Goal: Contribute content: Contribute content

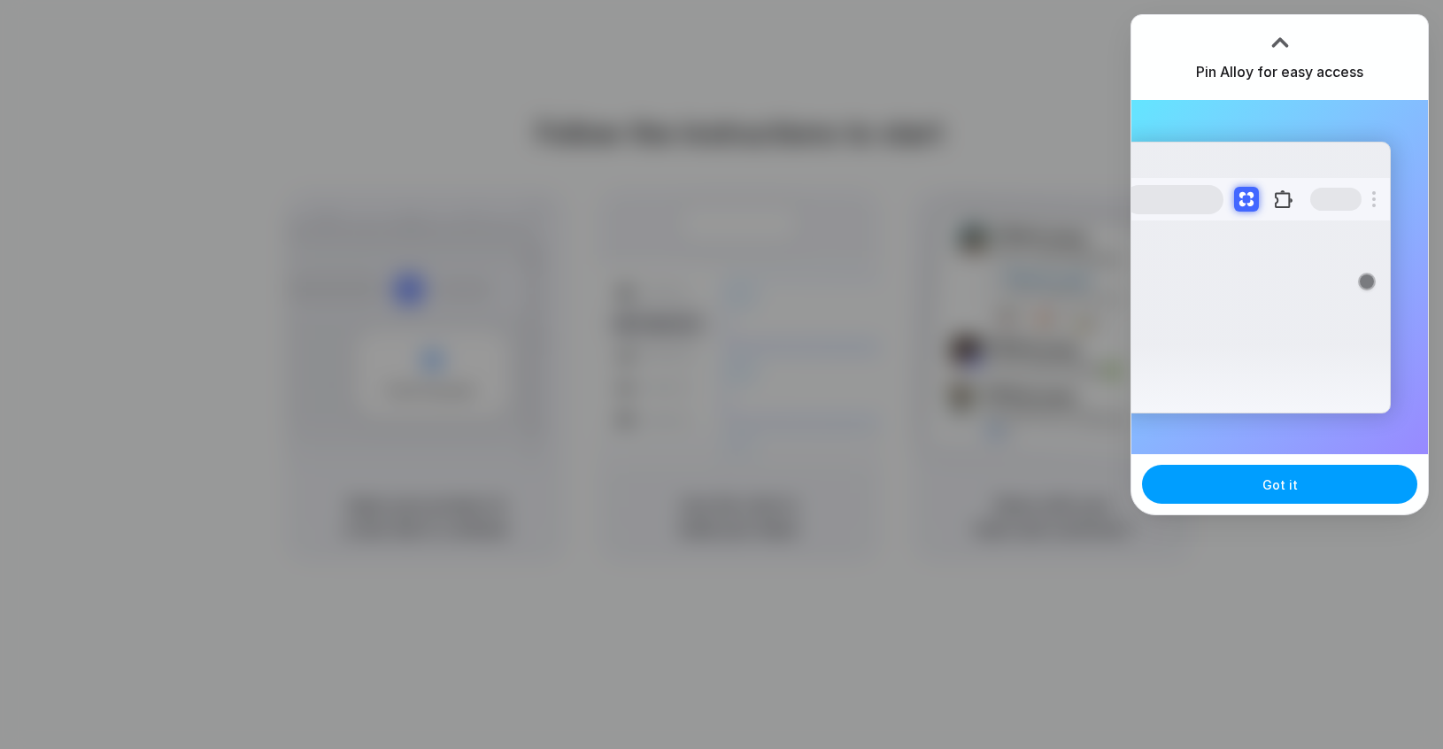
click at [1285, 485] on span "Got it" at bounding box center [1279, 484] width 35 height 19
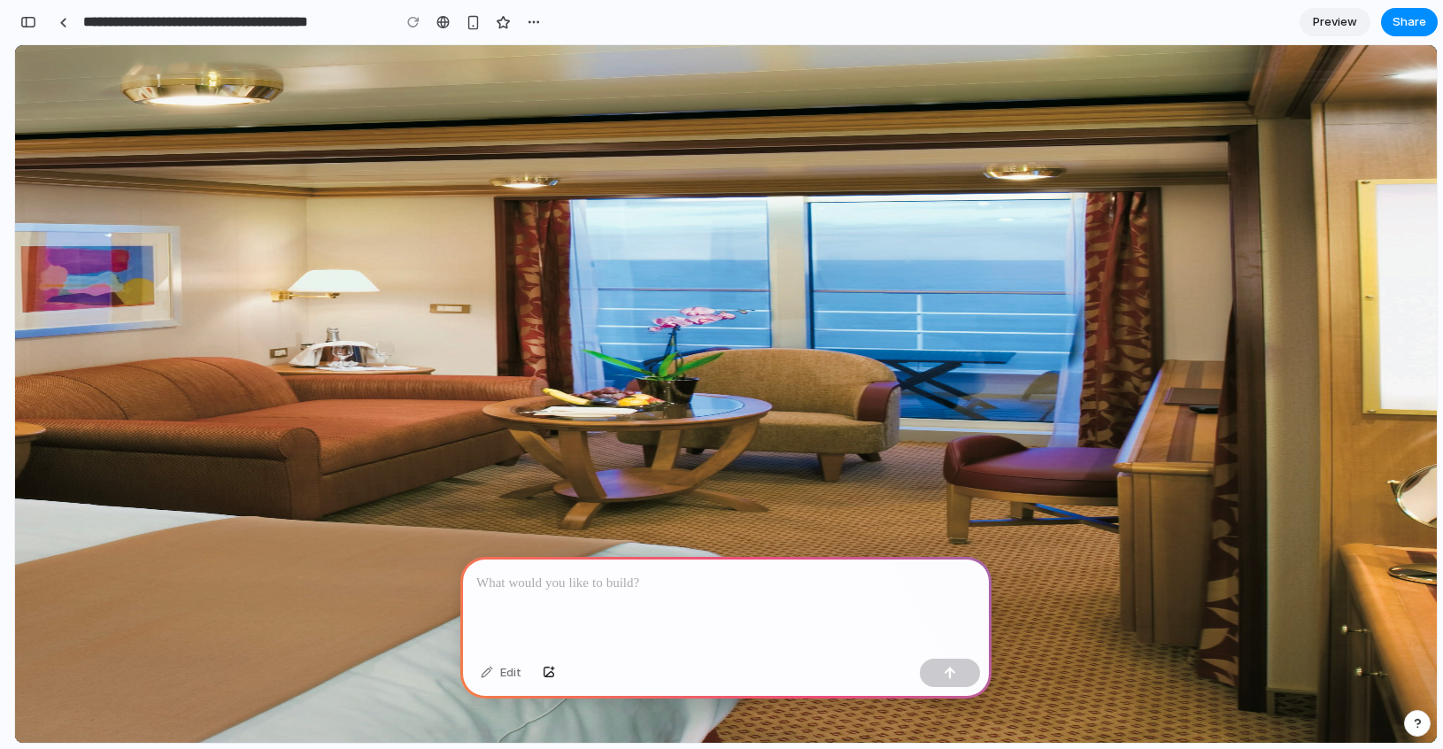
click at [546, 605] on div at bounding box center [725, 604] width 531 height 95
click at [106, 377] on link "Reviews" at bounding box center [82, 384] width 49 height 15
click at [701, 621] on div at bounding box center [725, 604] width 531 height 95
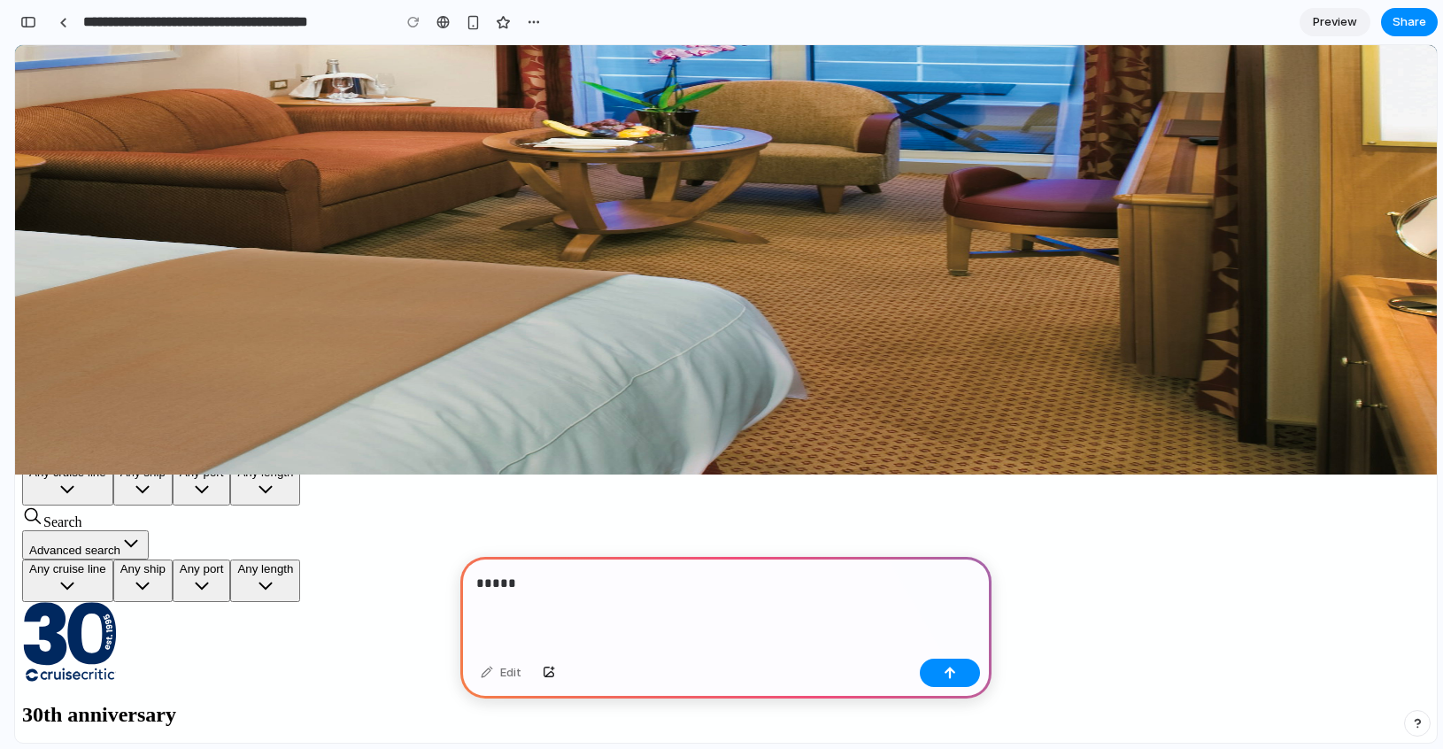
scroll to position [276, 0]
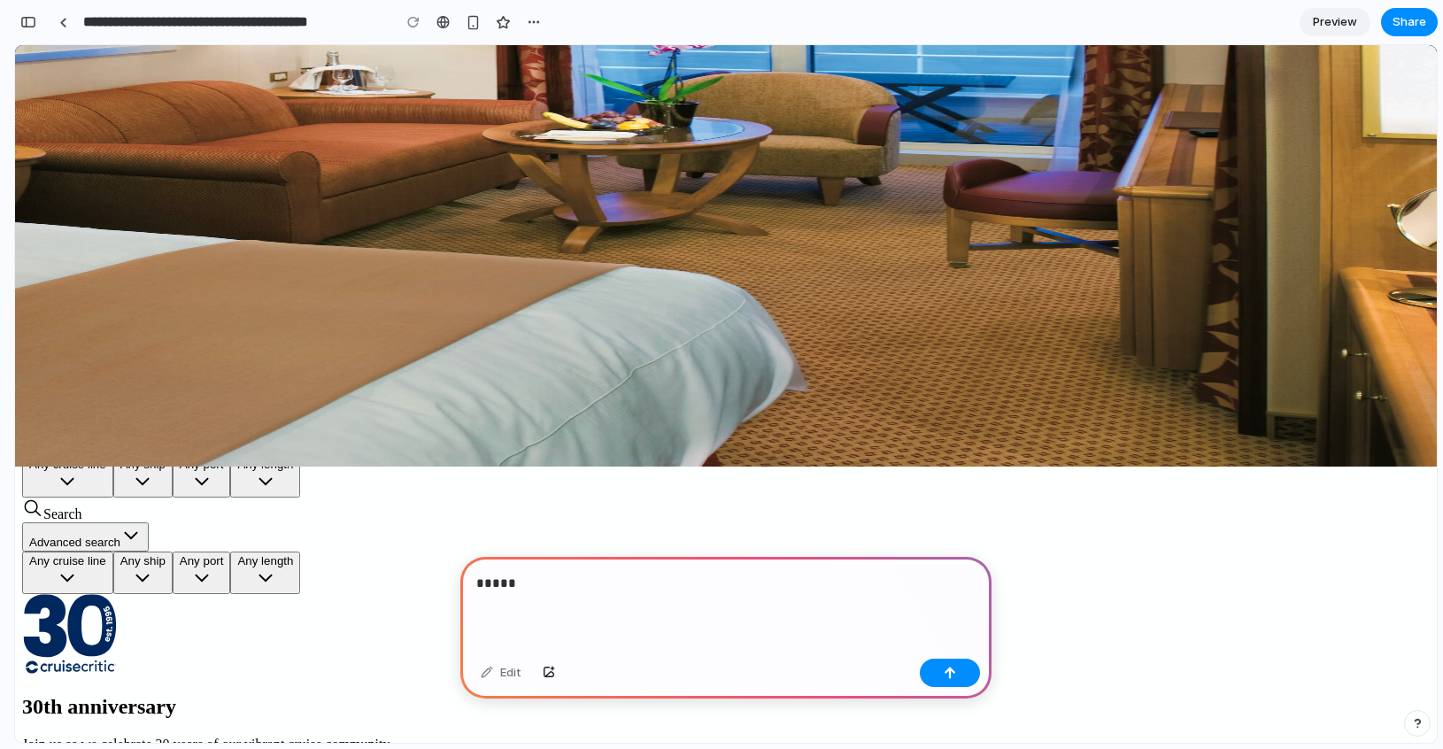
click at [138, 338] on button "Any destination" at bounding box center [80, 352] width 116 height 29
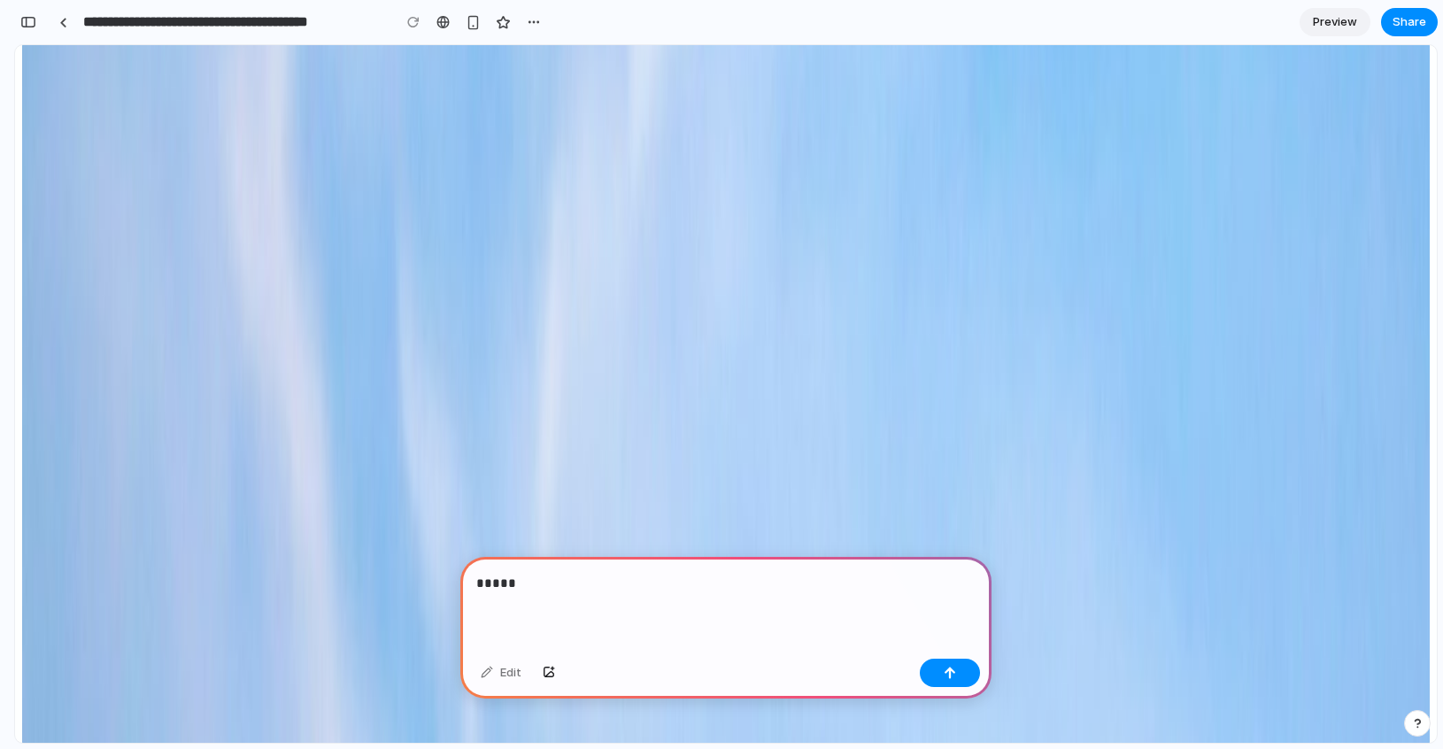
scroll to position [1382, 0]
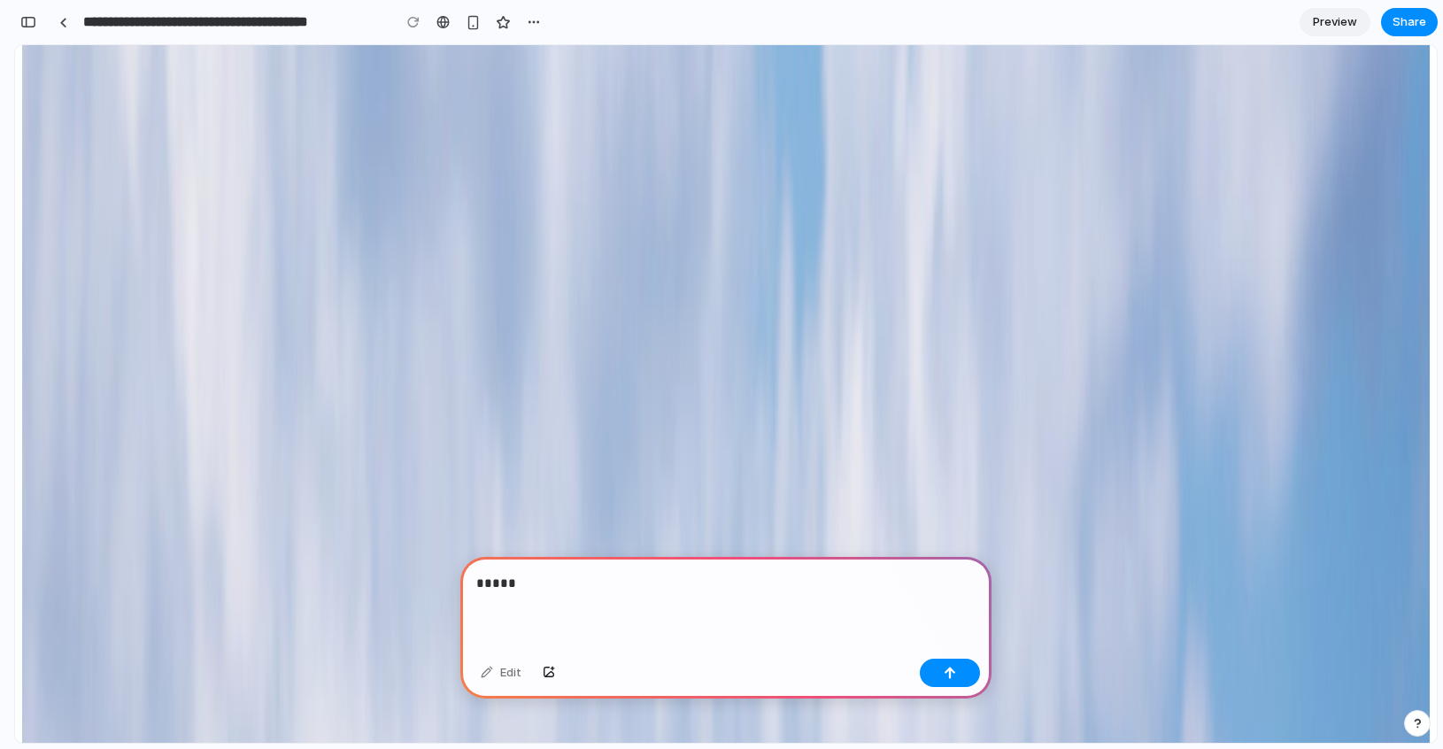
click at [551, 590] on p "*****" at bounding box center [725, 583] width 499 height 21
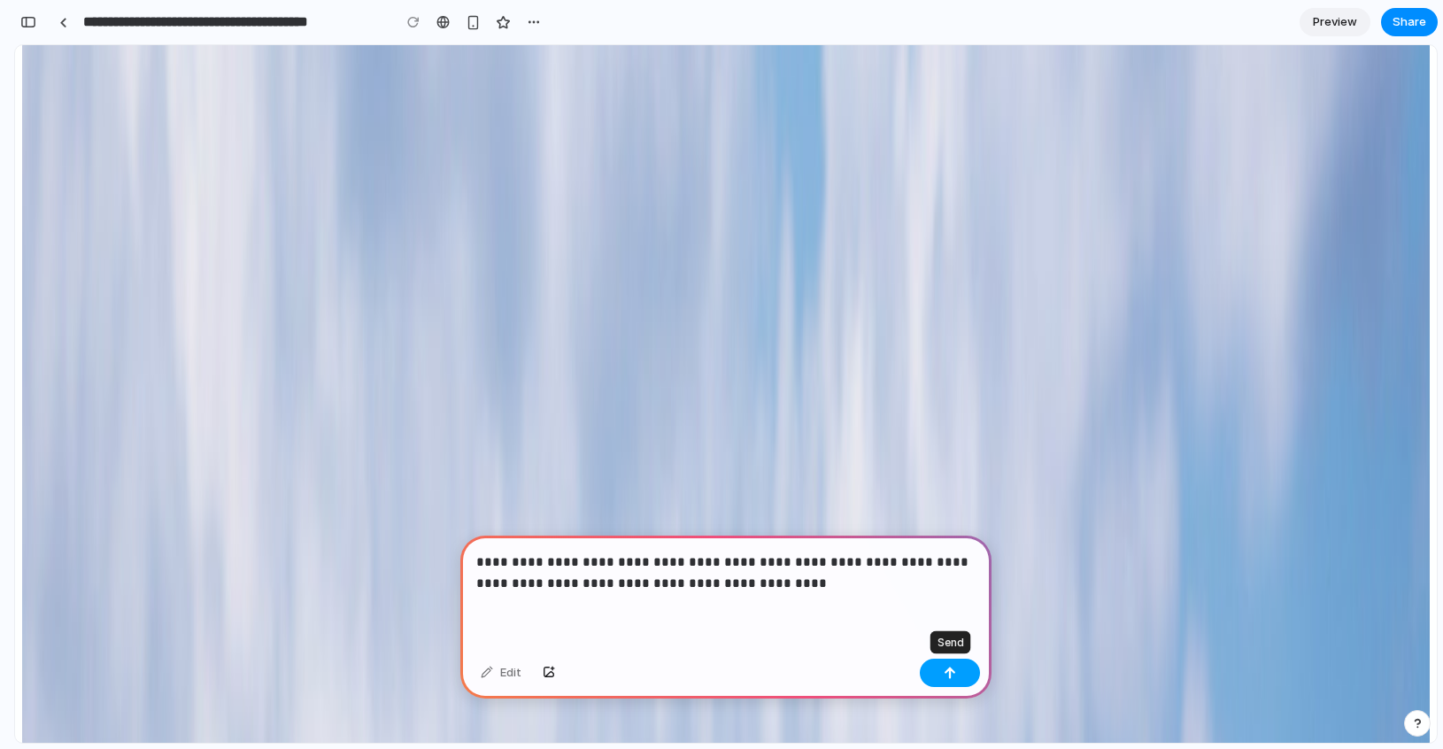
click at [959, 678] on button "button" at bounding box center [950, 672] width 60 height 28
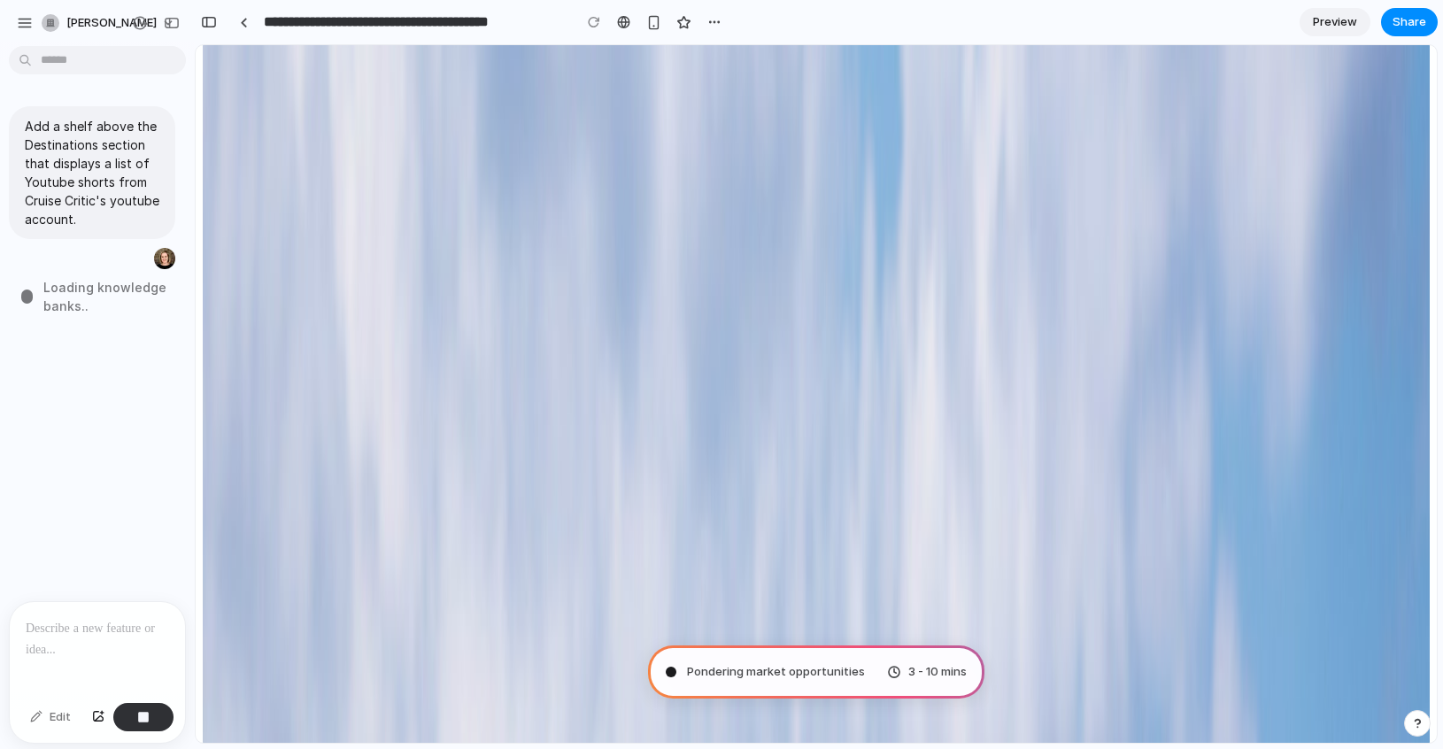
type input "**********"
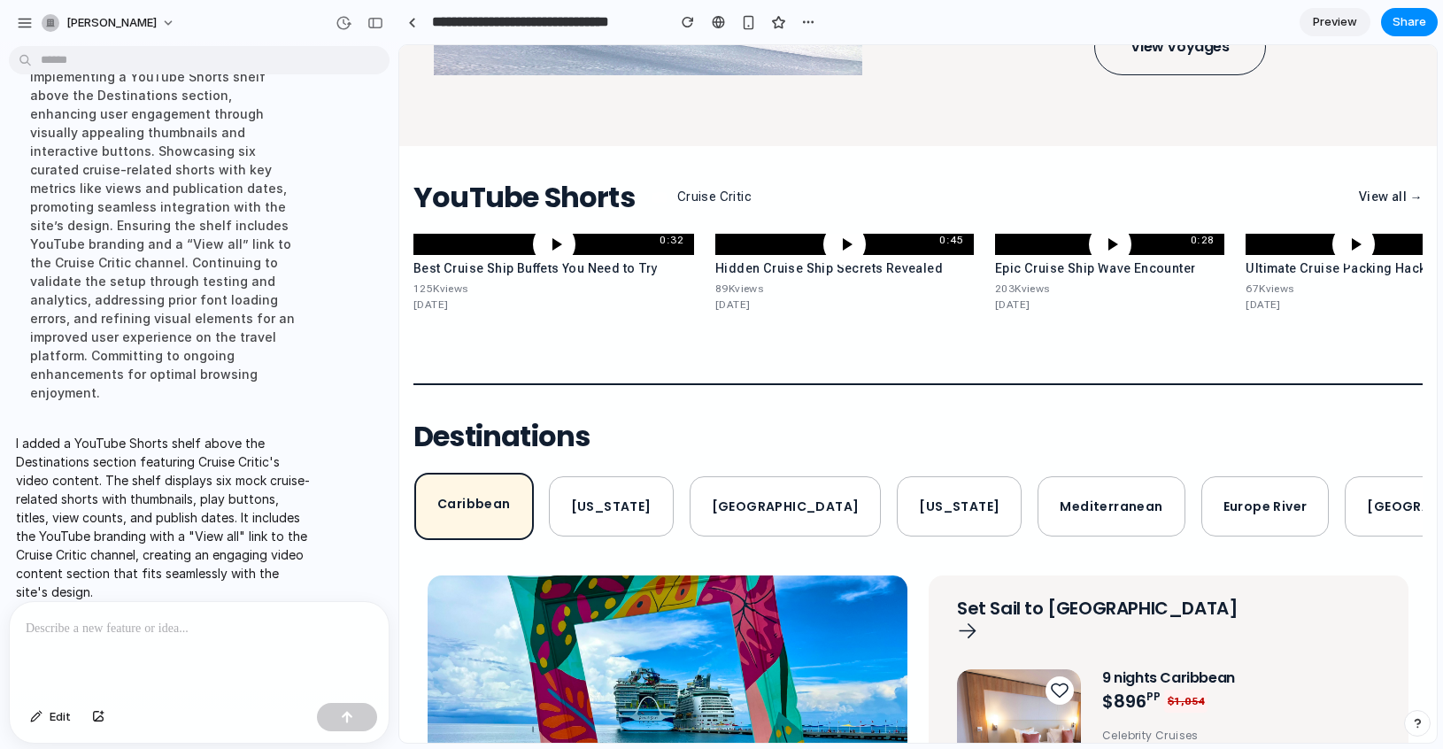
scroll to position [2195, 0]
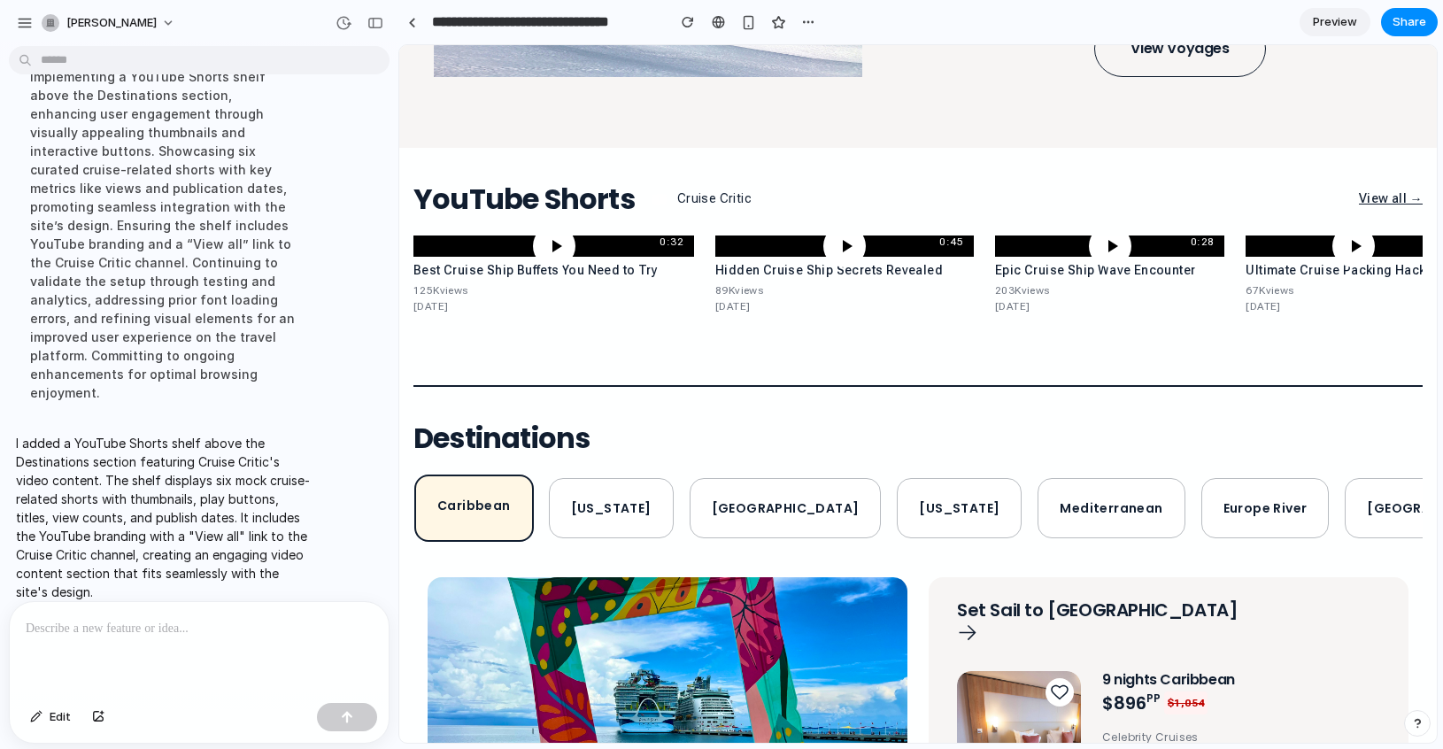
click at [1377, 202] on link "View all →" at bounding box center [1391, 198] width 64 height 19
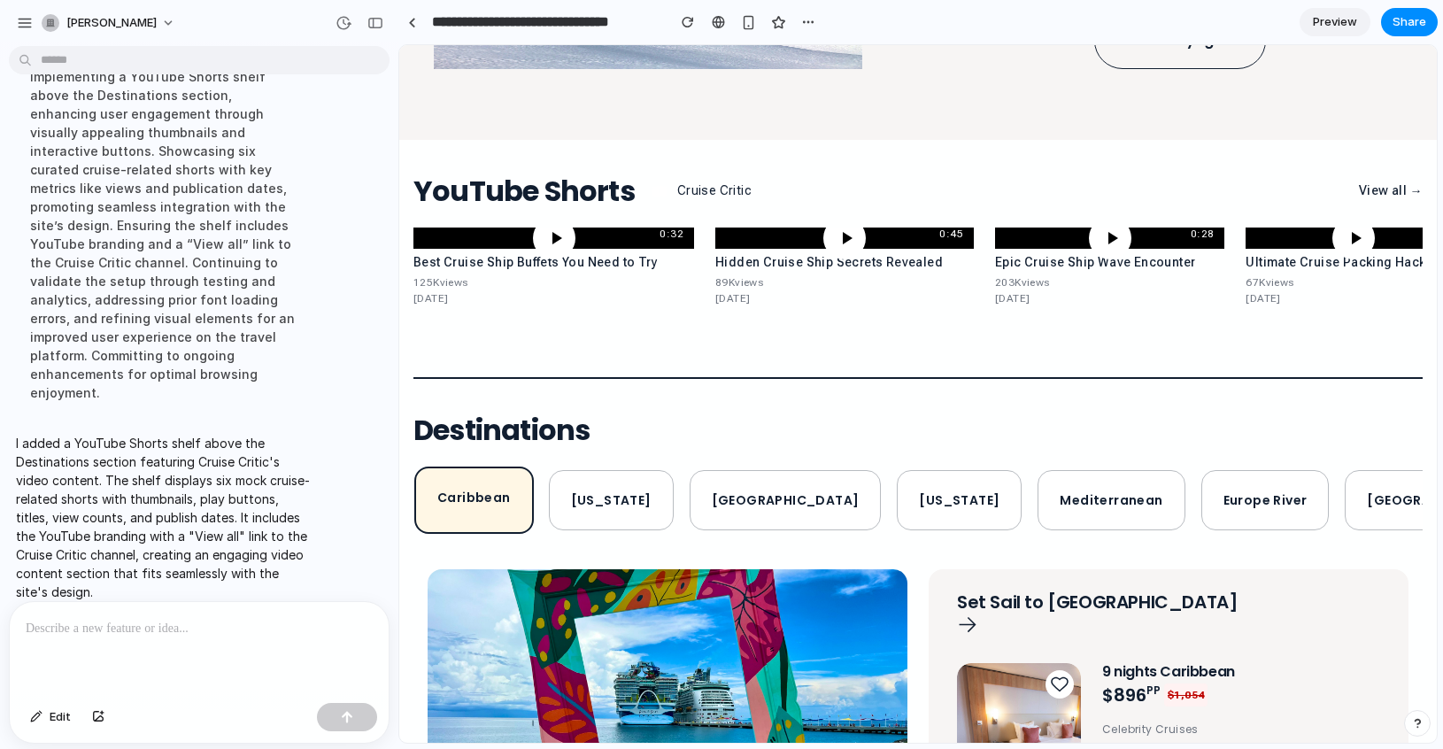
click at [540, 243] on div at bounding box center [554, 238] width 42 height 42
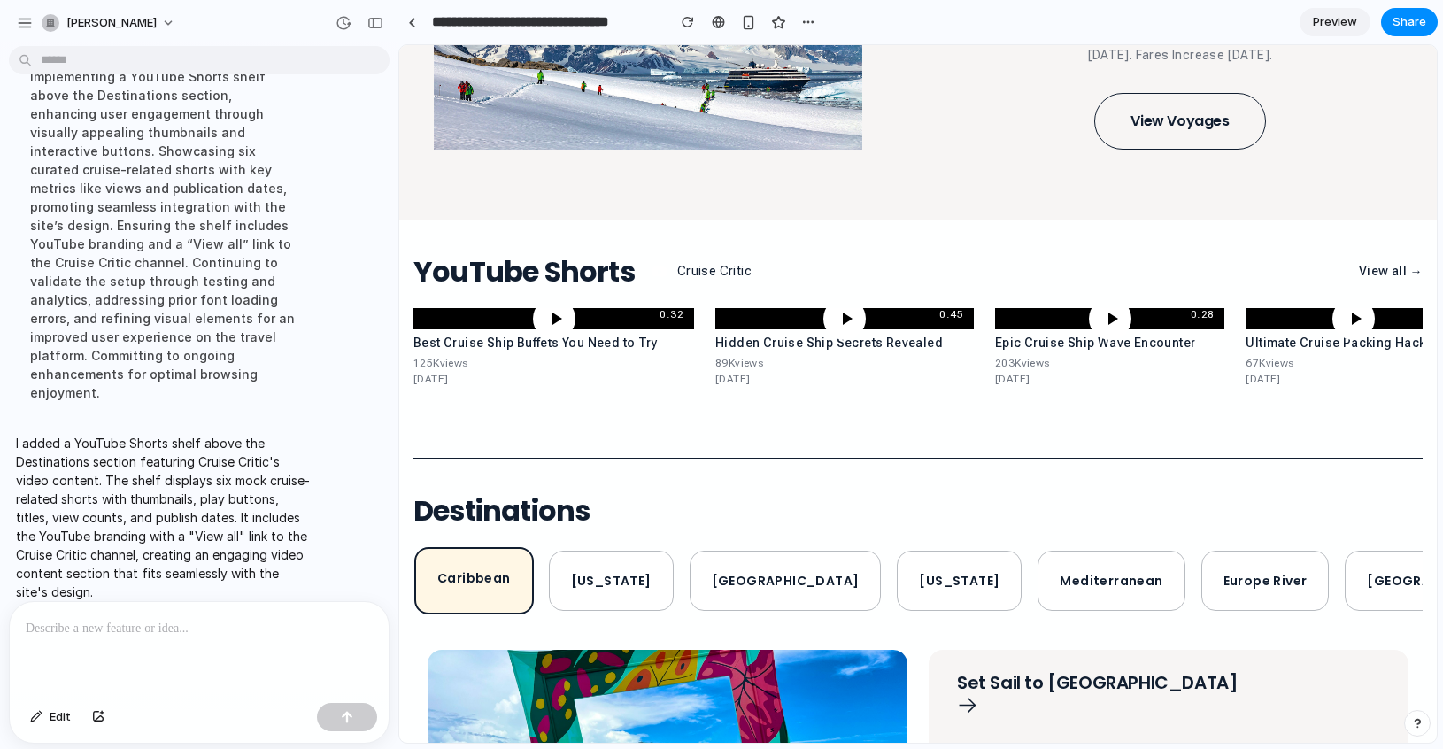
scroll to position [2137, 0]
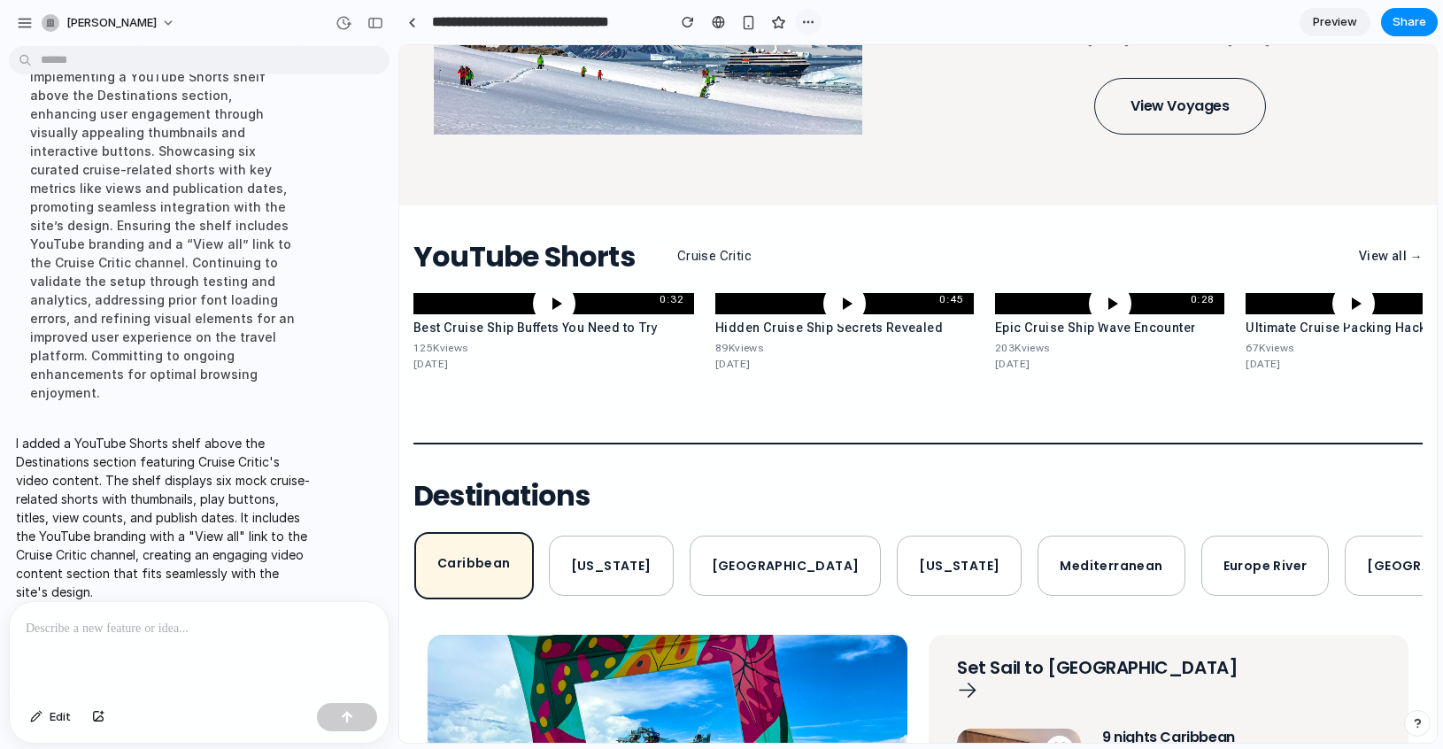
click at [805, 19] on div "button" at bounding box center [808, 22] width 14 height 14
click at [919, 27] on div "Duplicate Delete" at bounding box center [721, 374] width 1443 height 749
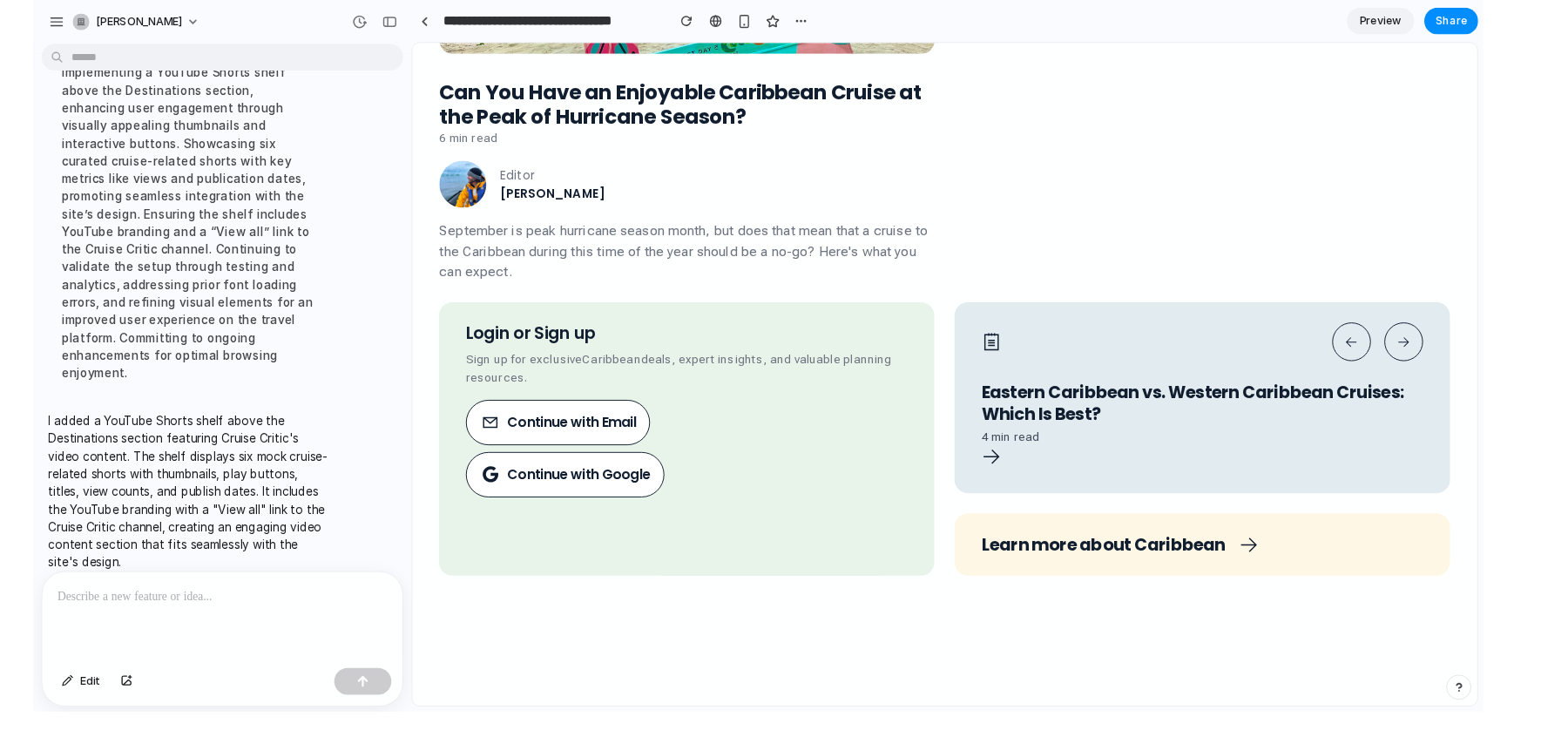
scroll to position [2494, 0]
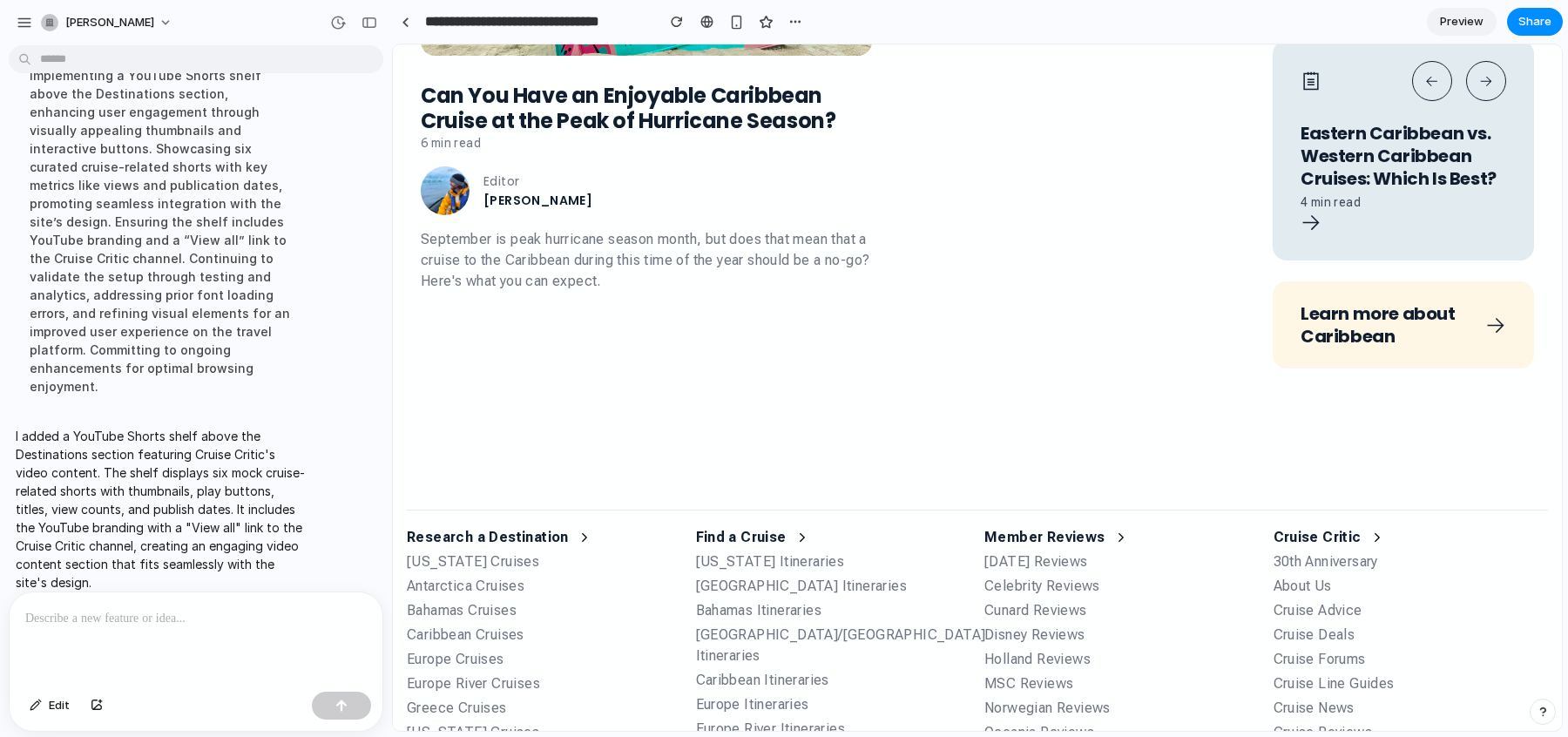
click at [1419, 19] on span "Preview" at bounding box center [1462, 22] width 43 height 18
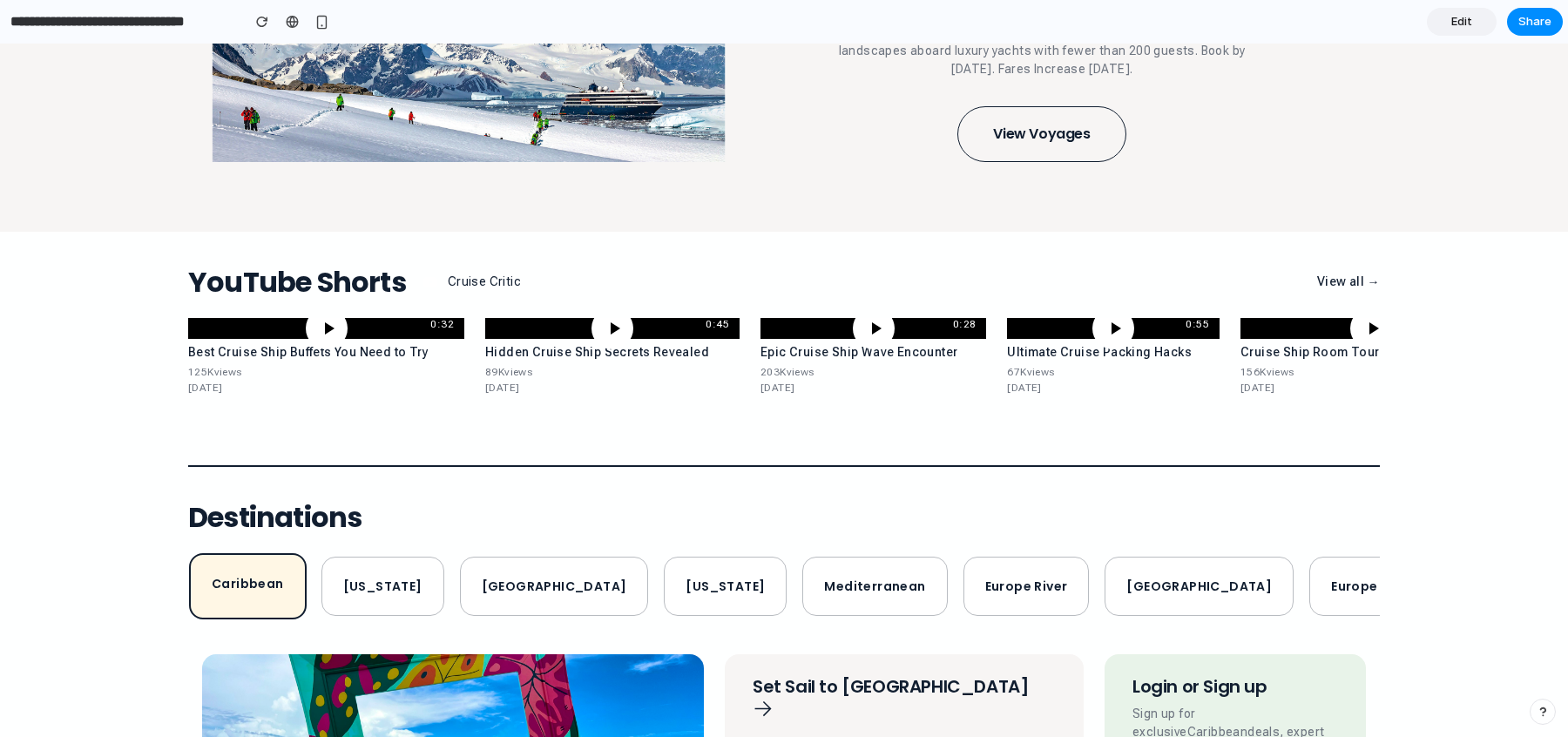
scroll to position [1600, 0]
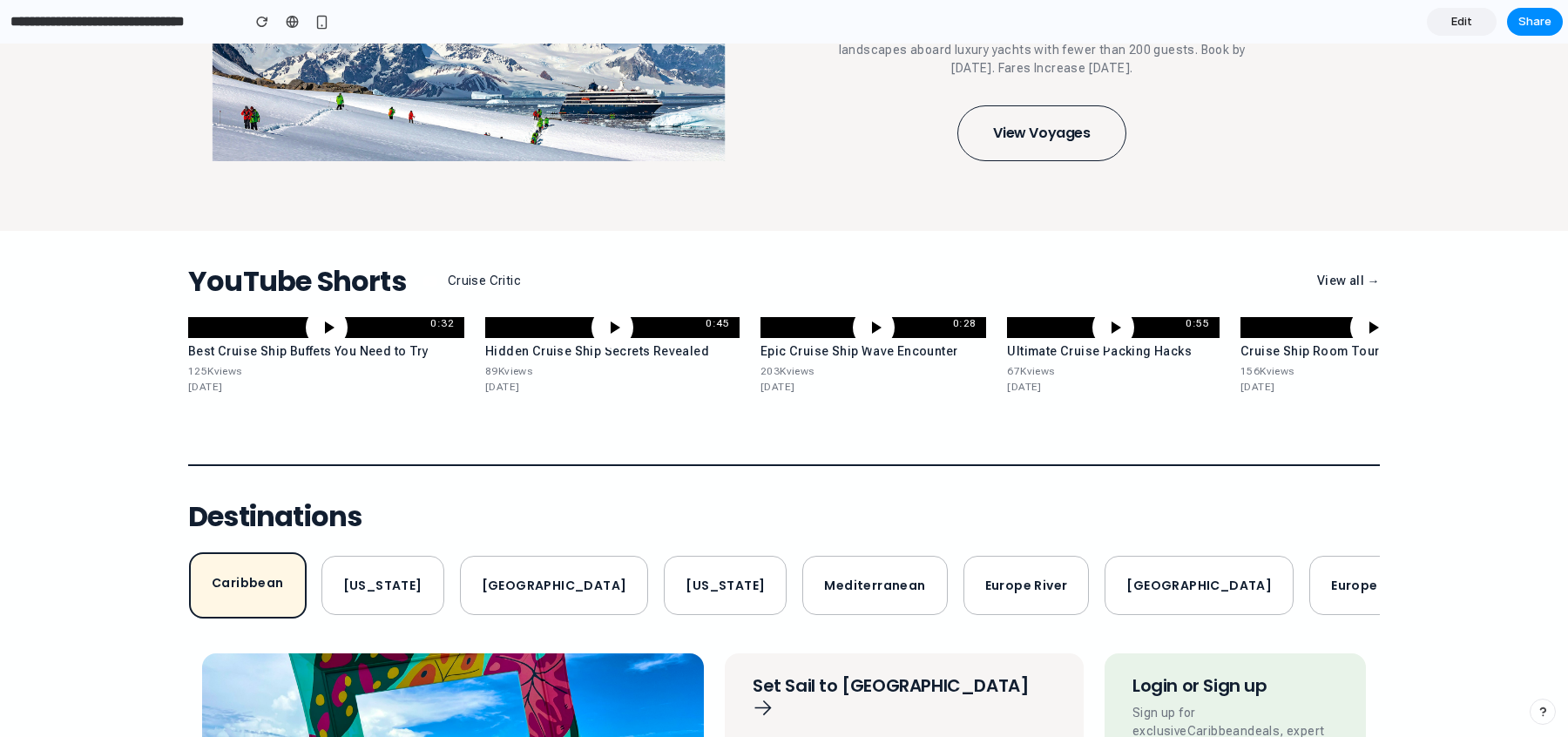
click at [1419, 18] on link "Edit" at bounding box center [1462, 22] width 70 height 28
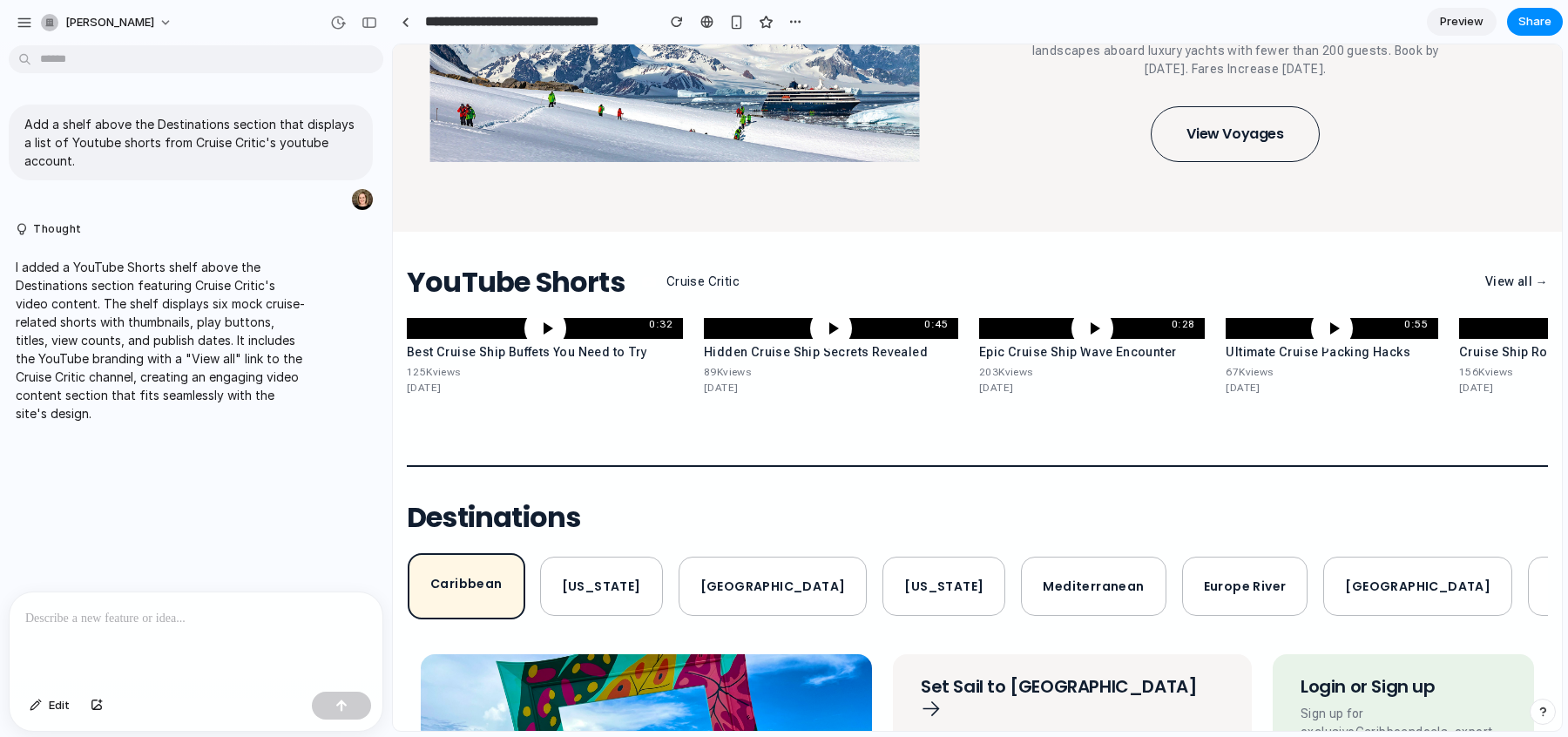
click at [130, 623] on p at bounding box center [196, 618] width 342 height 21
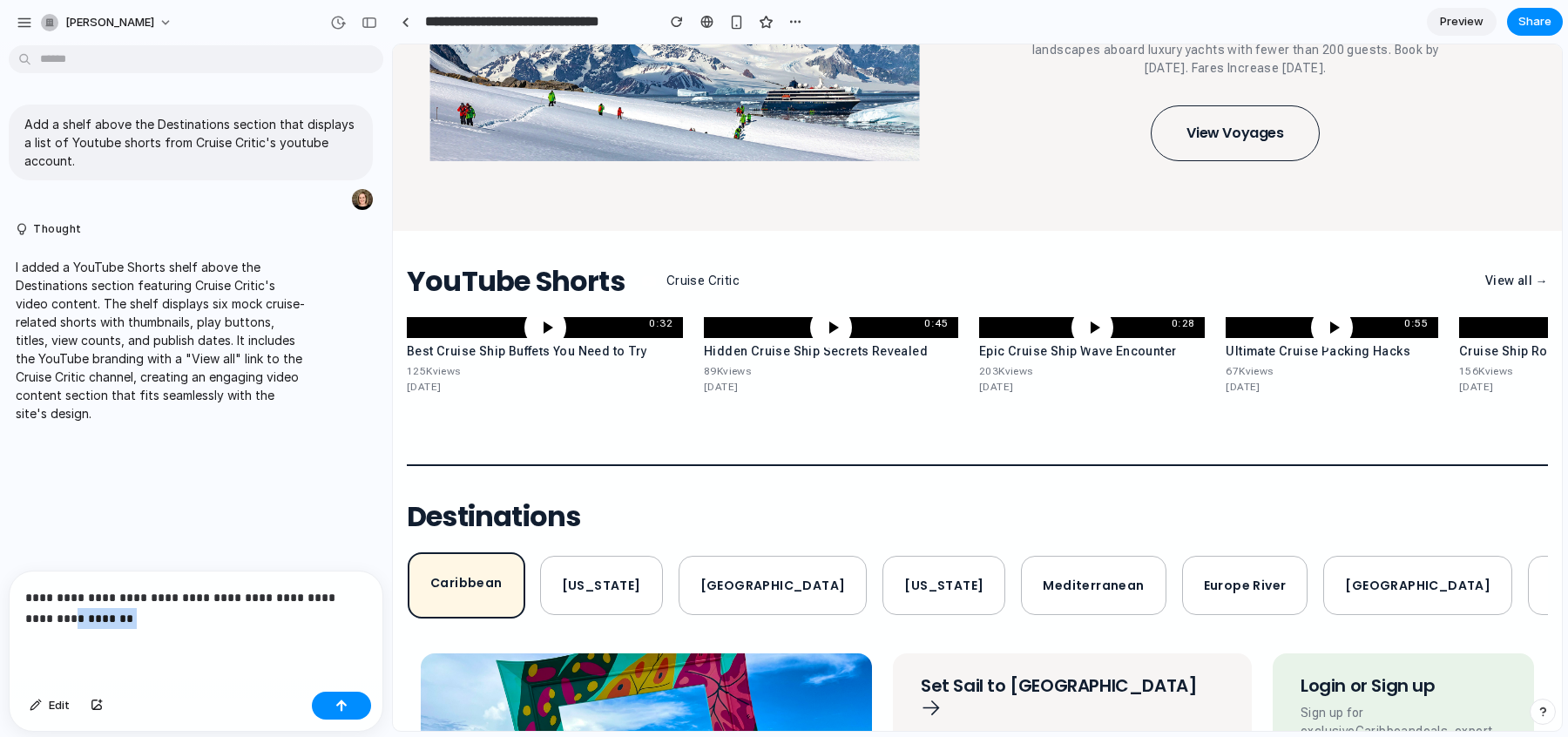
drag, startPoint x: 51, startPoint y: 616, endPoint x: 18, endPoint y: 612, distance: 33.2
click at [18, 614] on div "**********" at bounding box center [196, 628] width 373 height 113
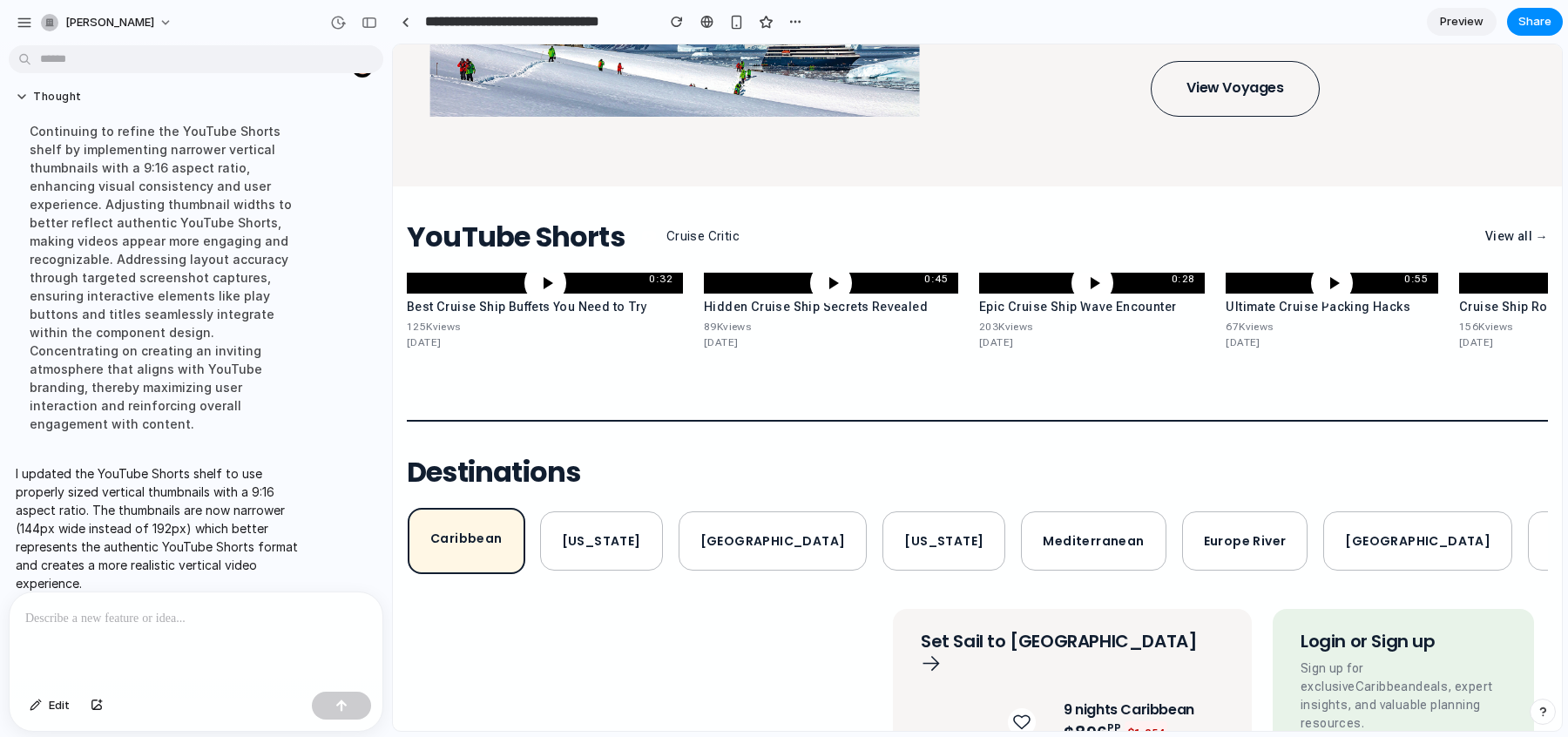
scroll to position [1648, 0]
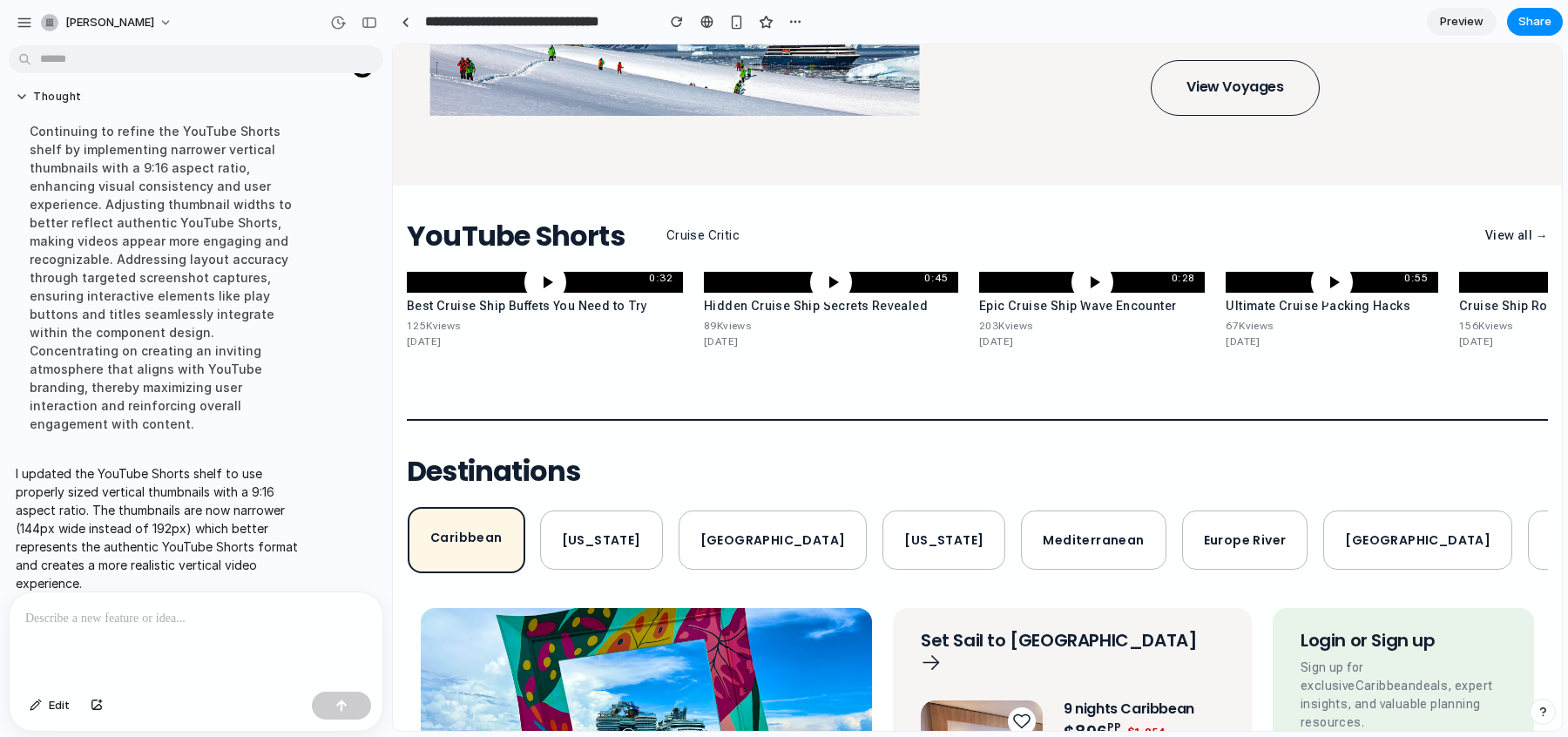
click at [1419, 22] on span "Preview" at bounding box center [1462, 22] width 43 height 18
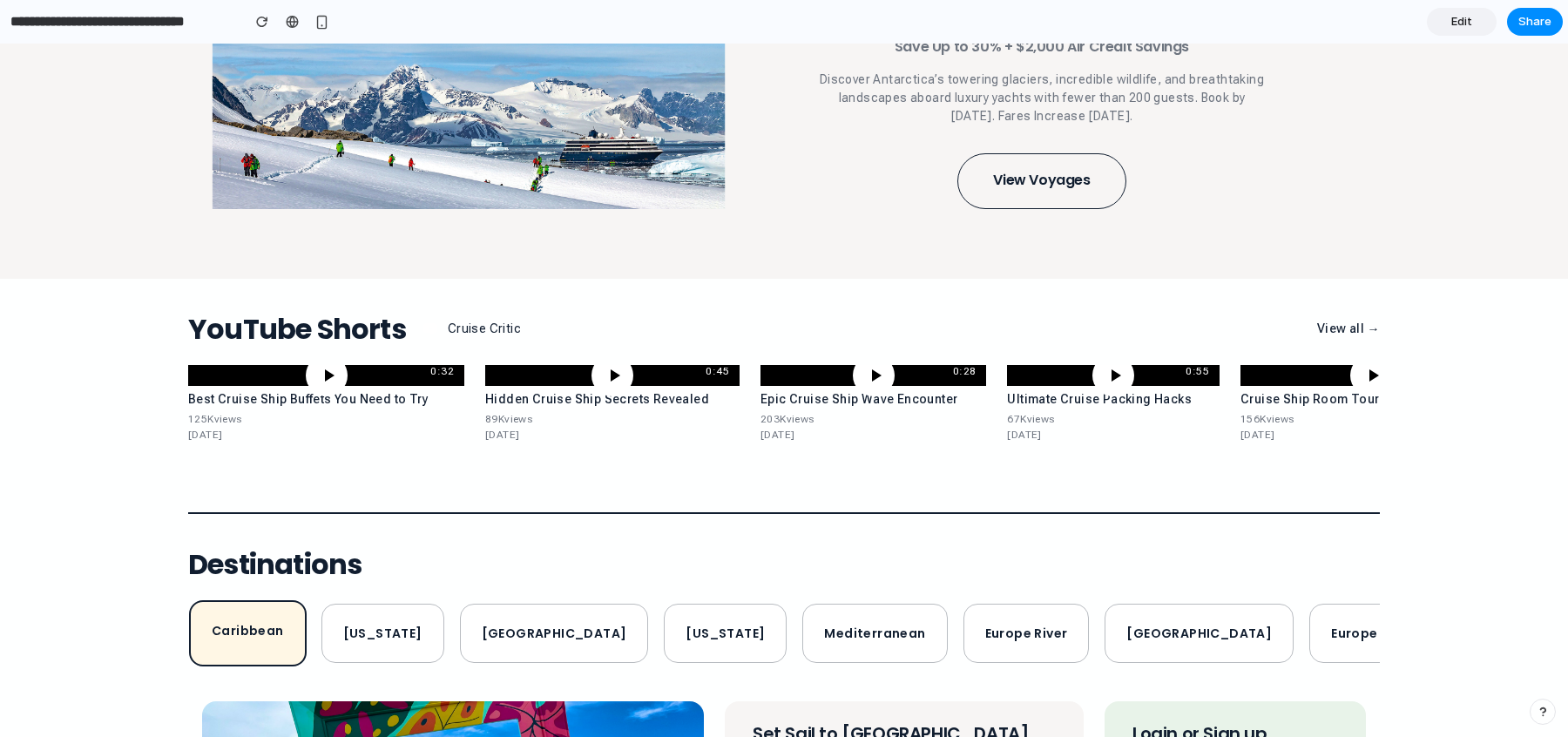
scroll to position [1551, 0]
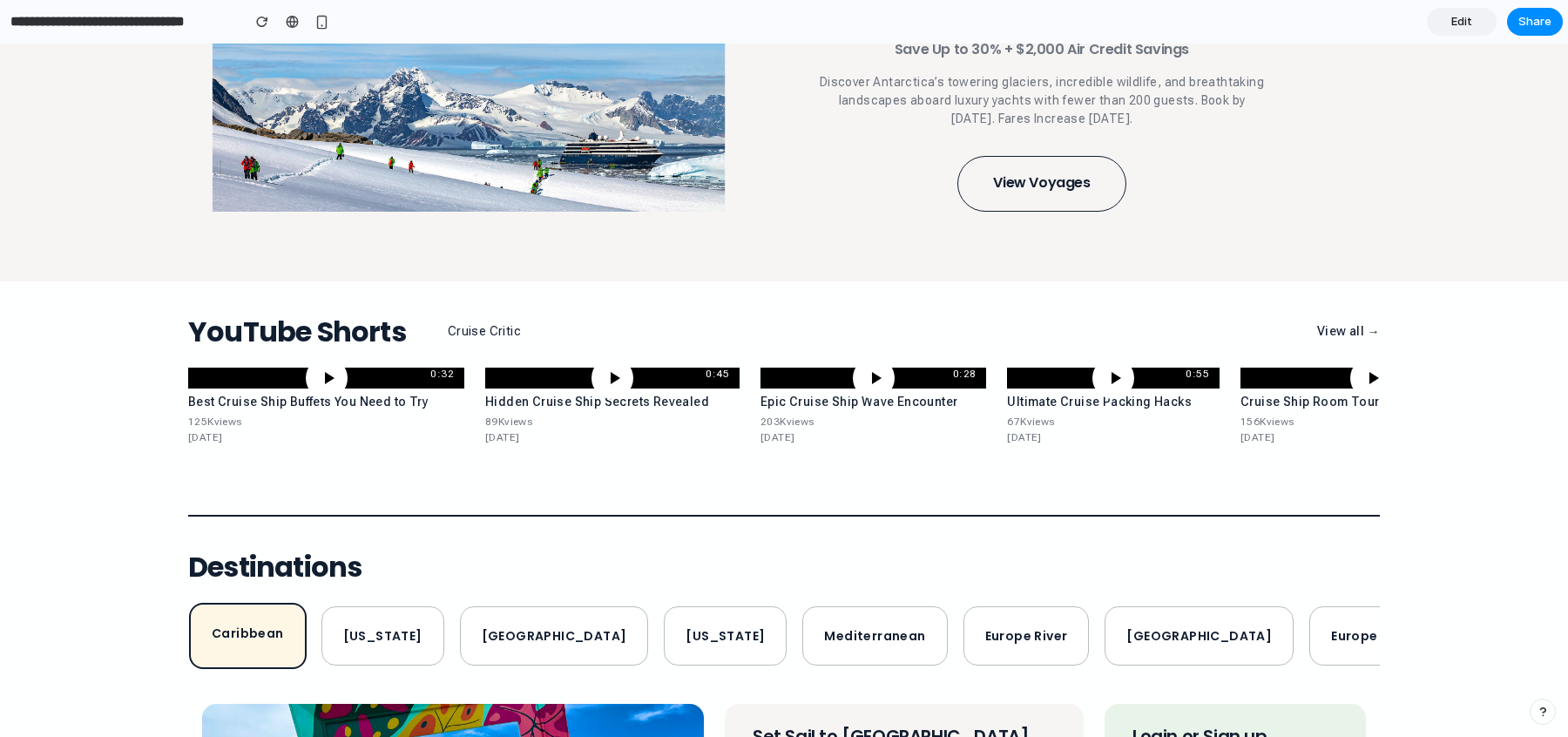
drag, startPoint x: 808, startPoint y: 408, endPoint x: 815, endPoint y: 385, distance: 24.0
click at [808, 408] on h3 "Epic Cruise Ship Wave Encounter" at bounding box center [873, 402] width 225 height 15
click at [877, 377] on icon at bounding box center [877, 378] width 10 height 12
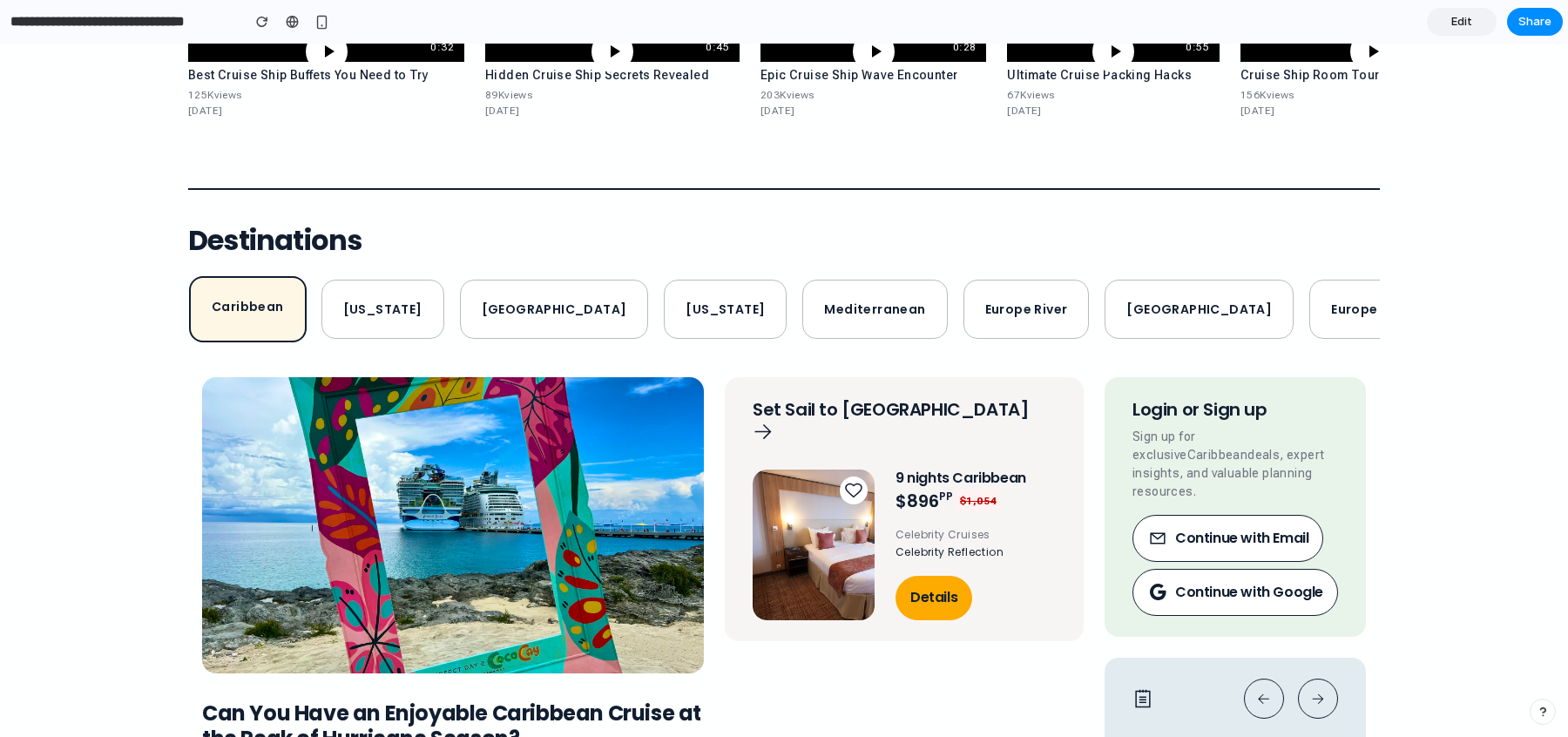
scroll to position [1892, 0]
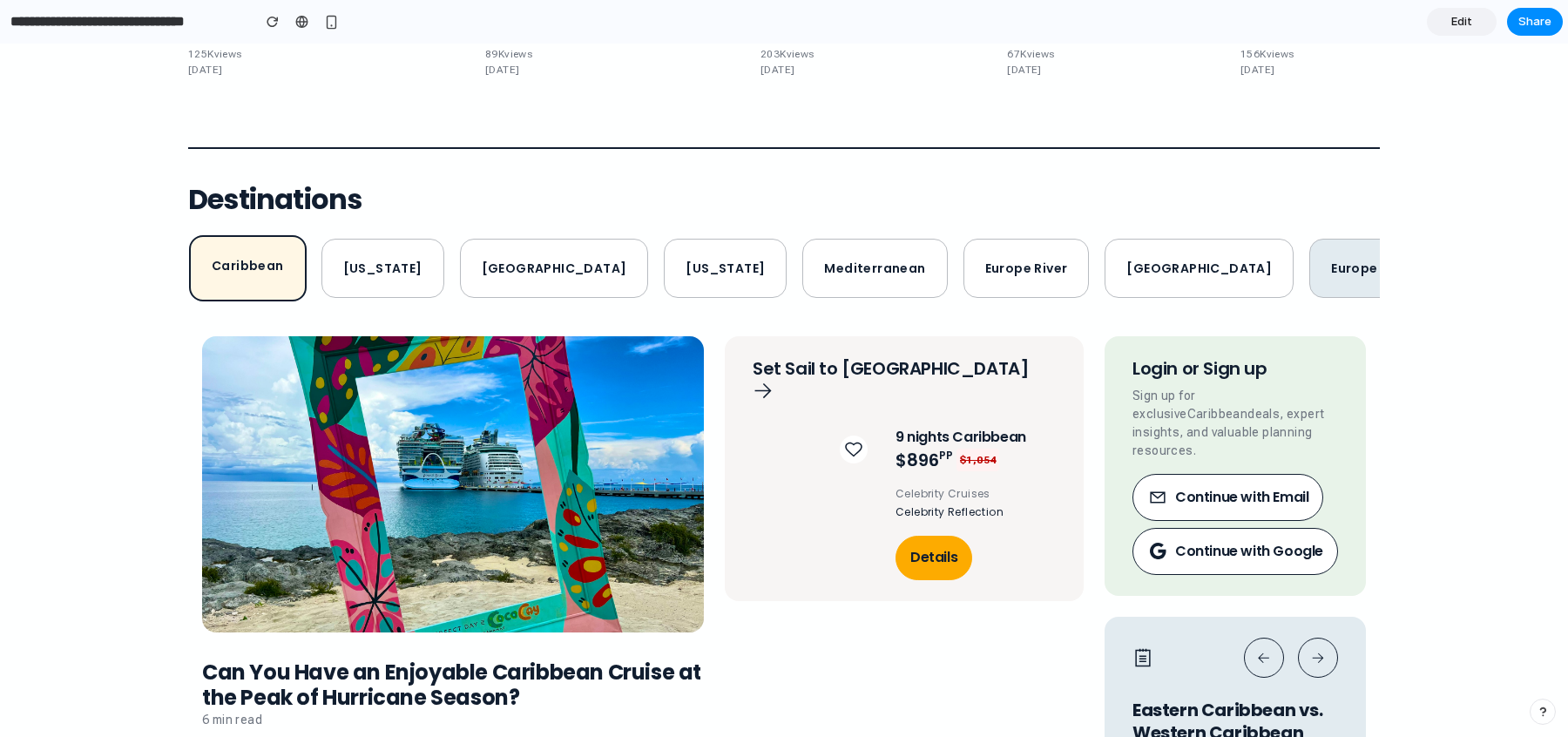
scroll to position [1916, 0]
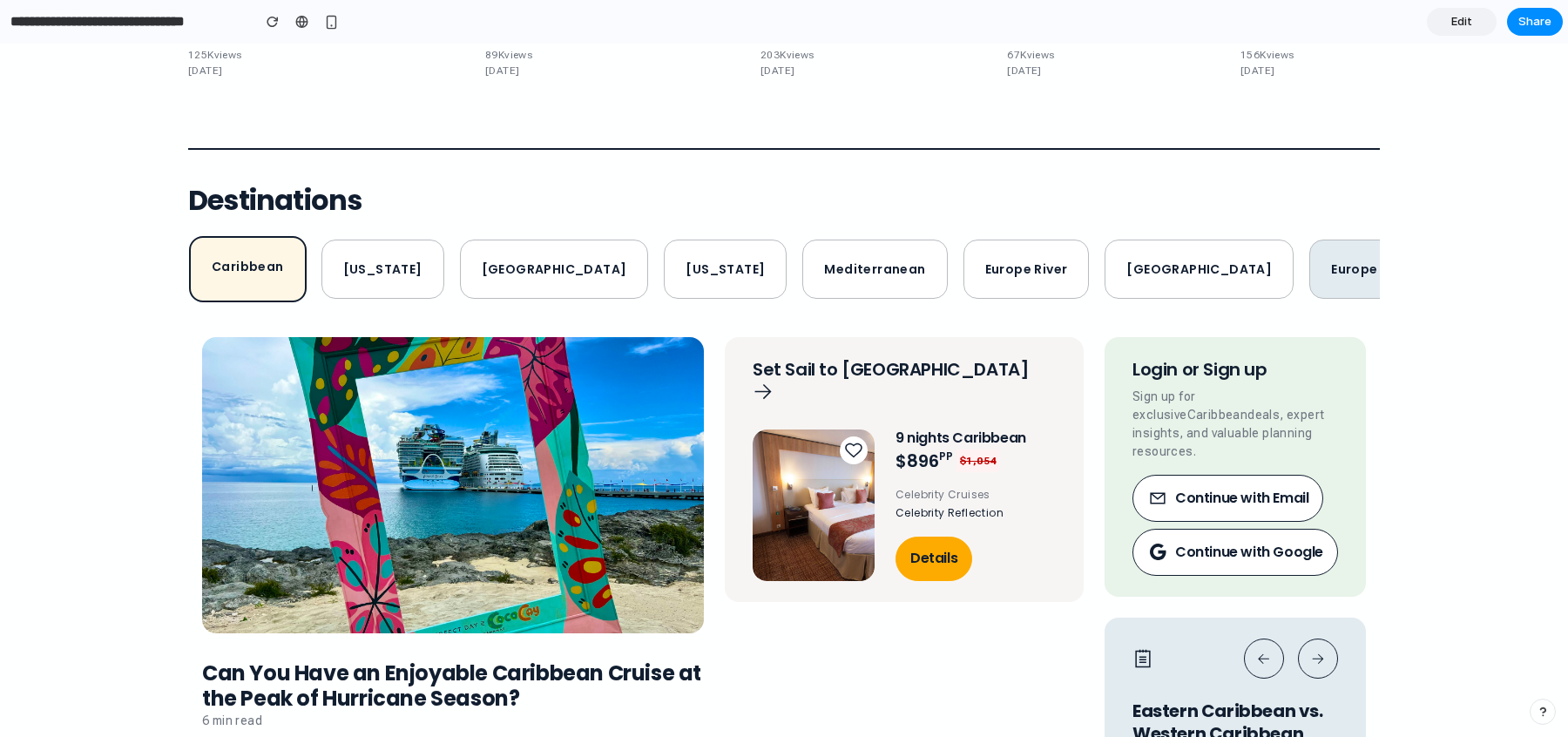
click at [1309, 266] on button "Europe" at bounding box center [1353, 269] width 90 height 59
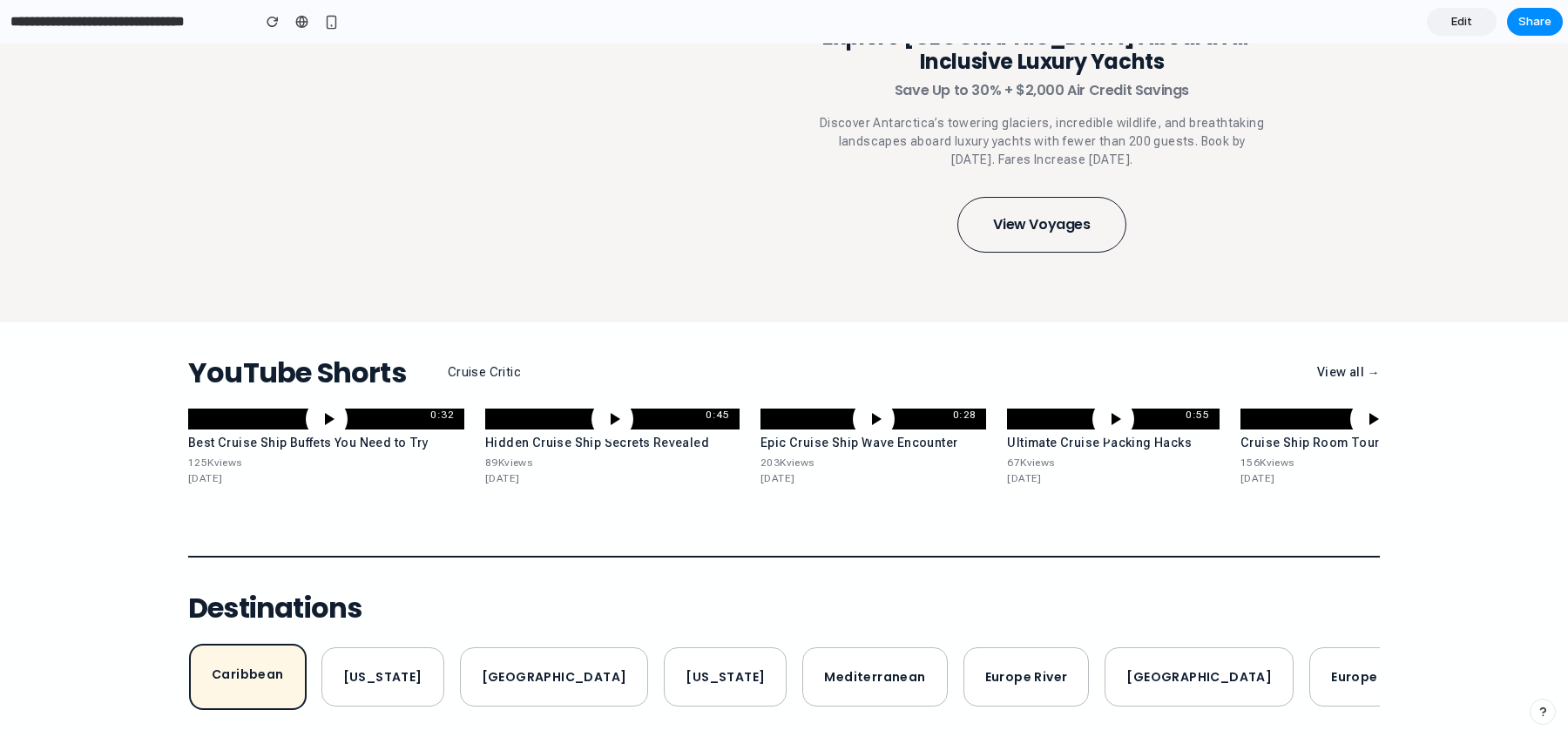
scroll to position [1505, 0]
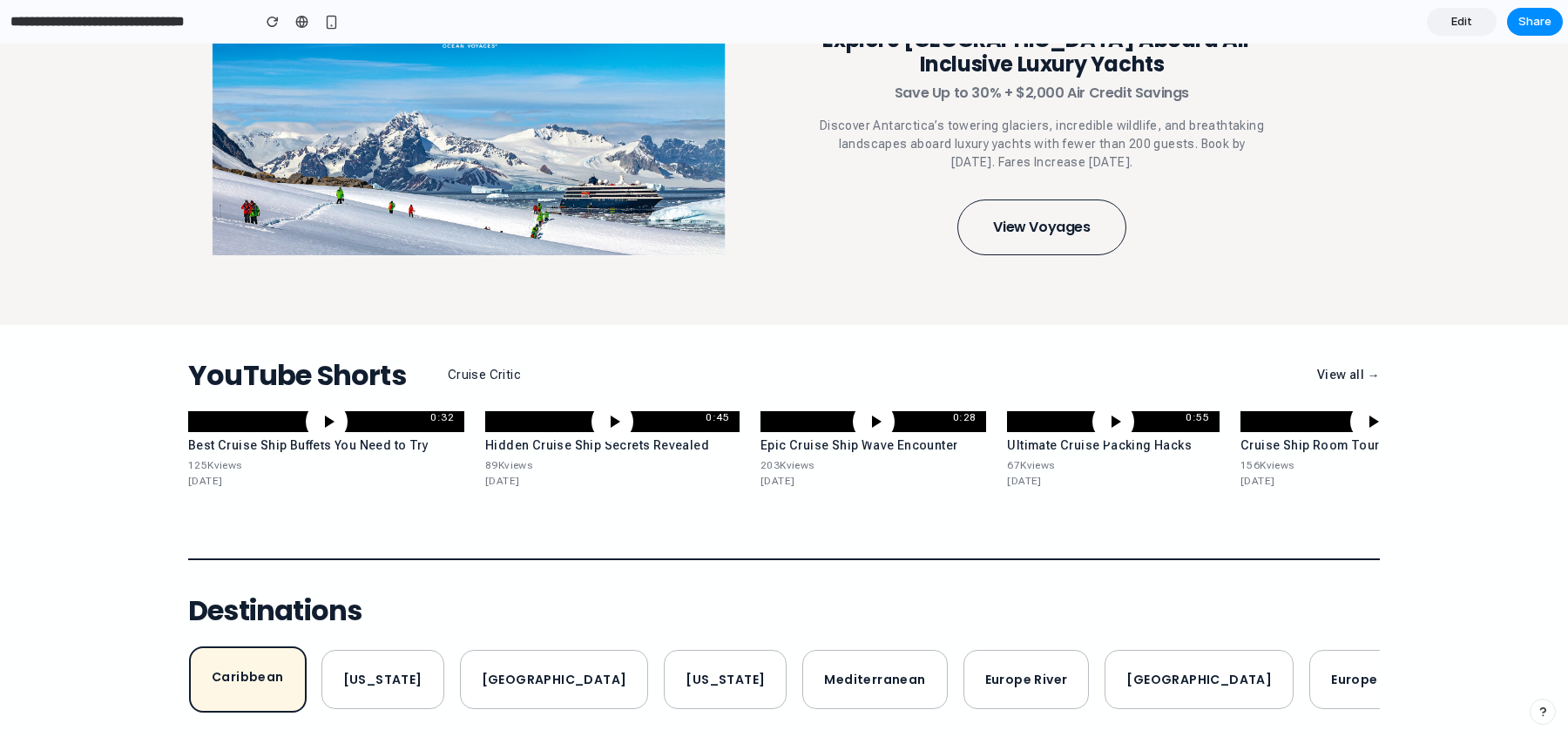
click at [1446, 16] on link "Edit" at bounding box center [1462, 22] width 70 height 28
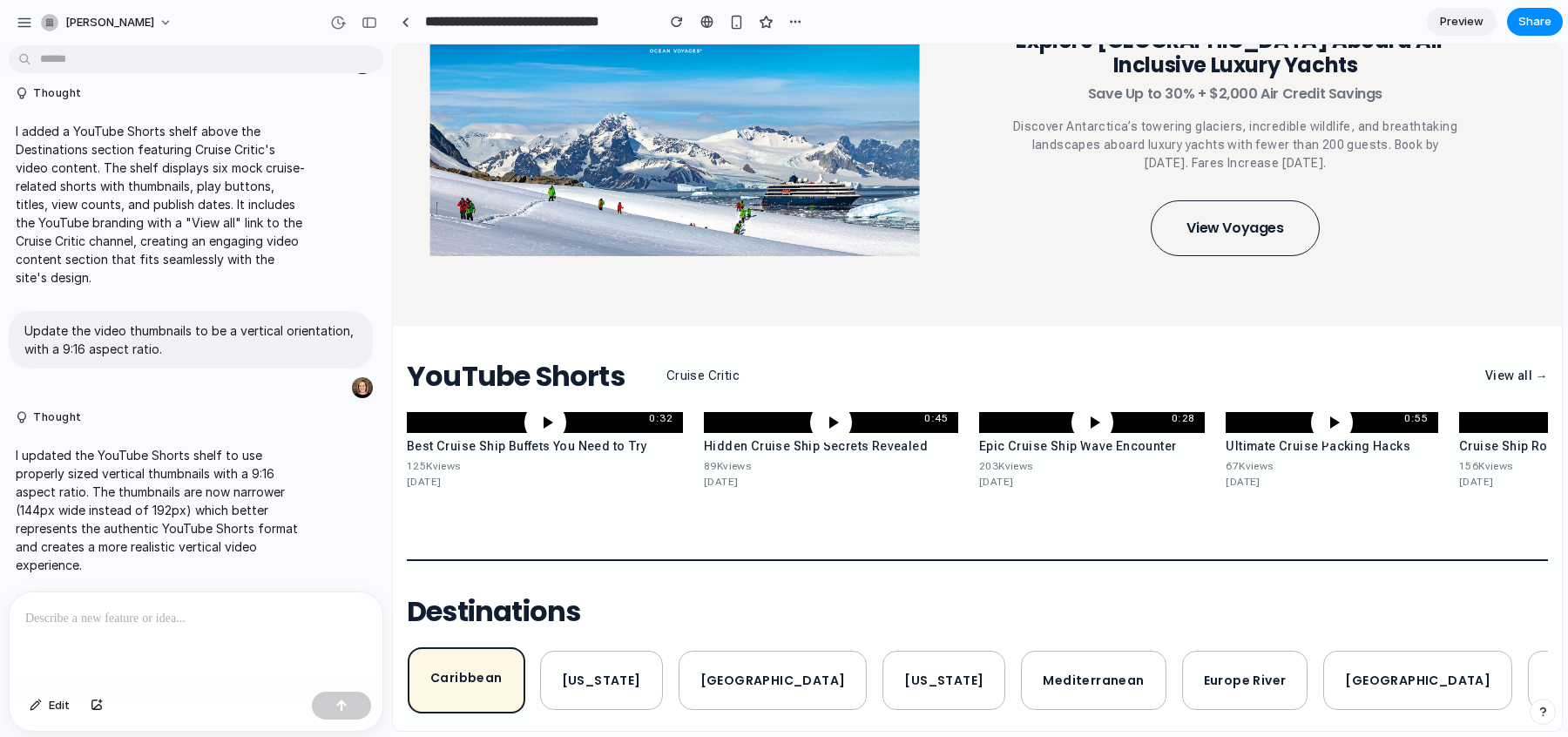
click at [149, 637] on div at bounding box center [196, 639] width 373 height 92
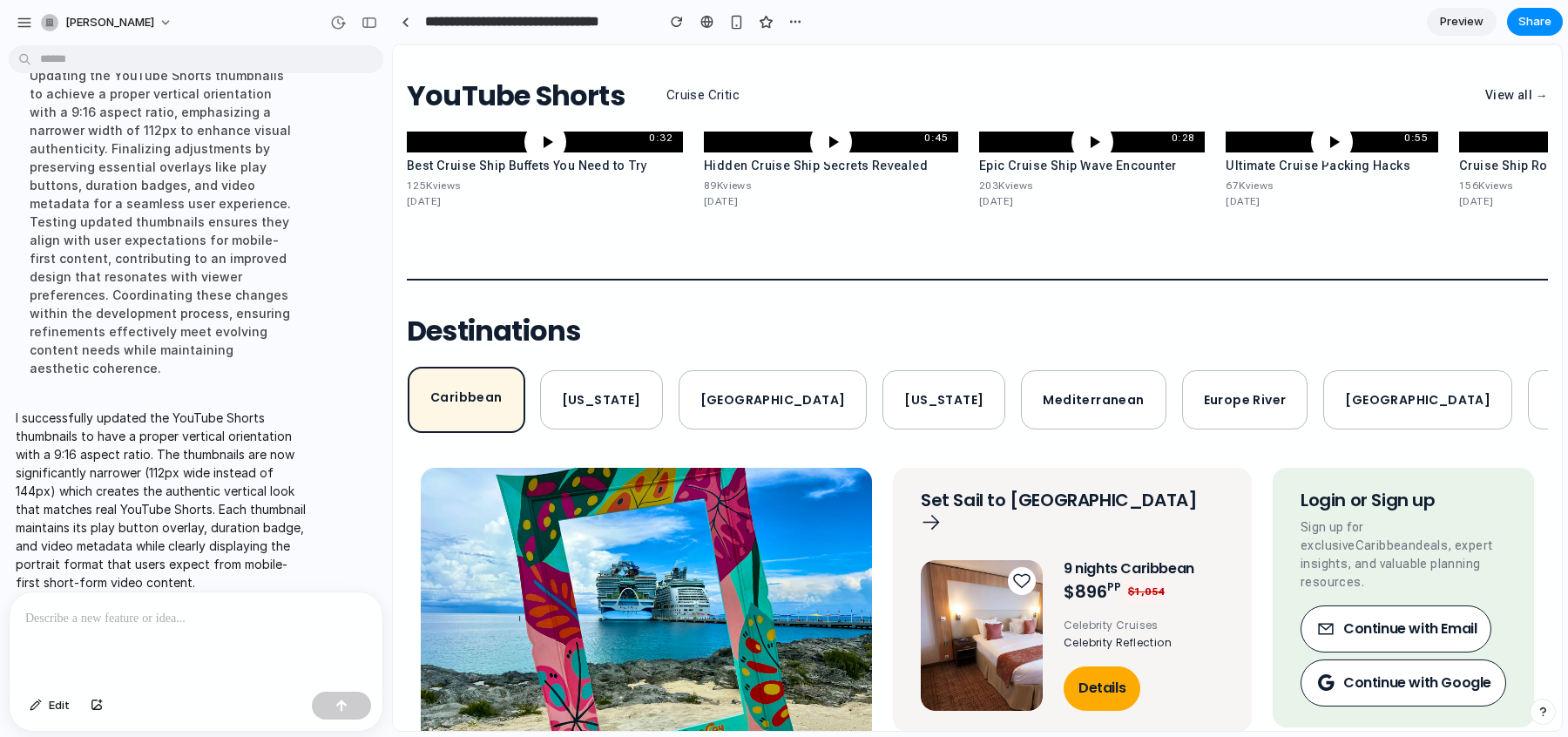
scroll to position [1791, 0]
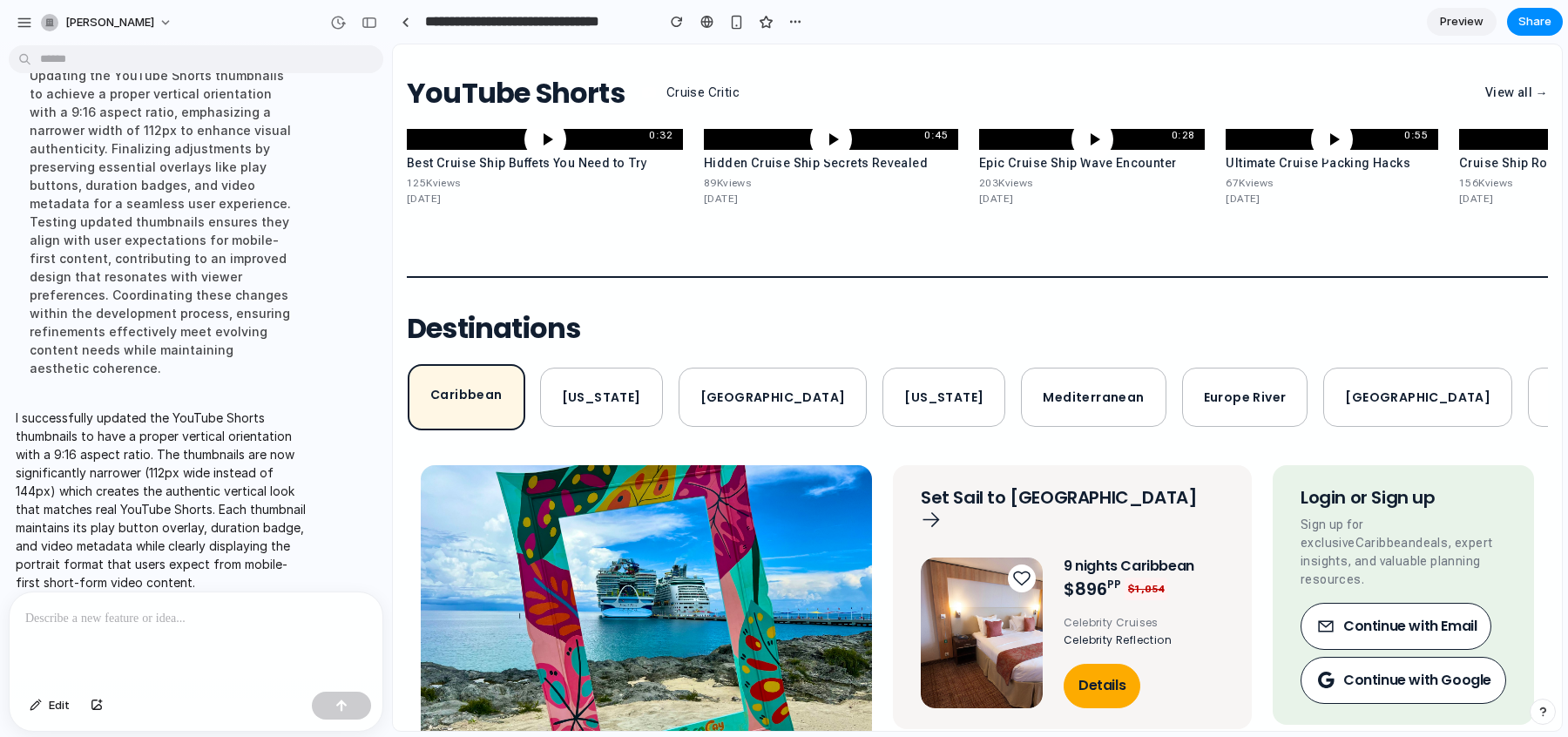
click at [1461, 12] on link "Preview" at bounding box center [1462, 22] width 70 height 28
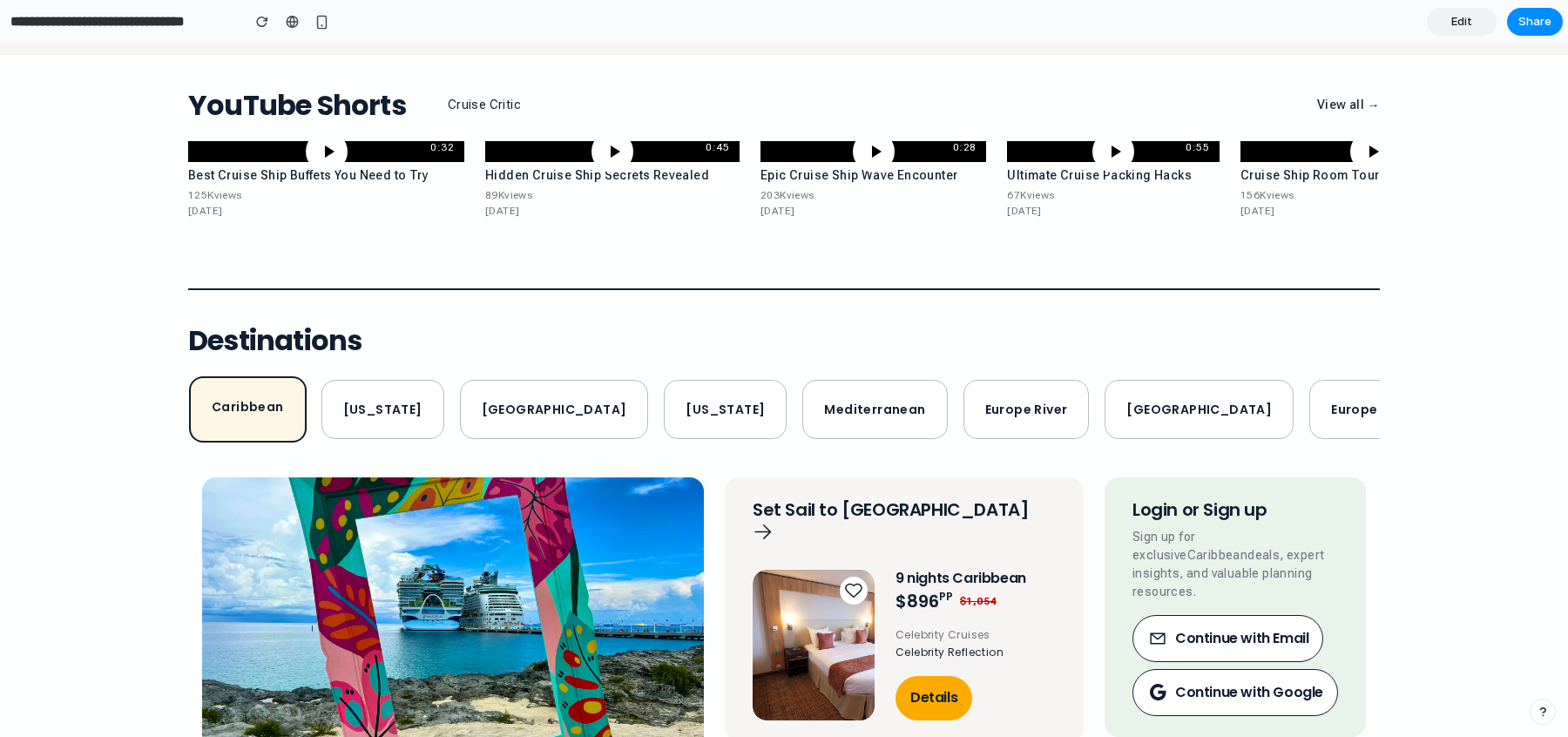
scroll to position [1777, 0]
click at [1348, 102] on link "View all →" at bounding box center [1348, 105] width 63 height 19
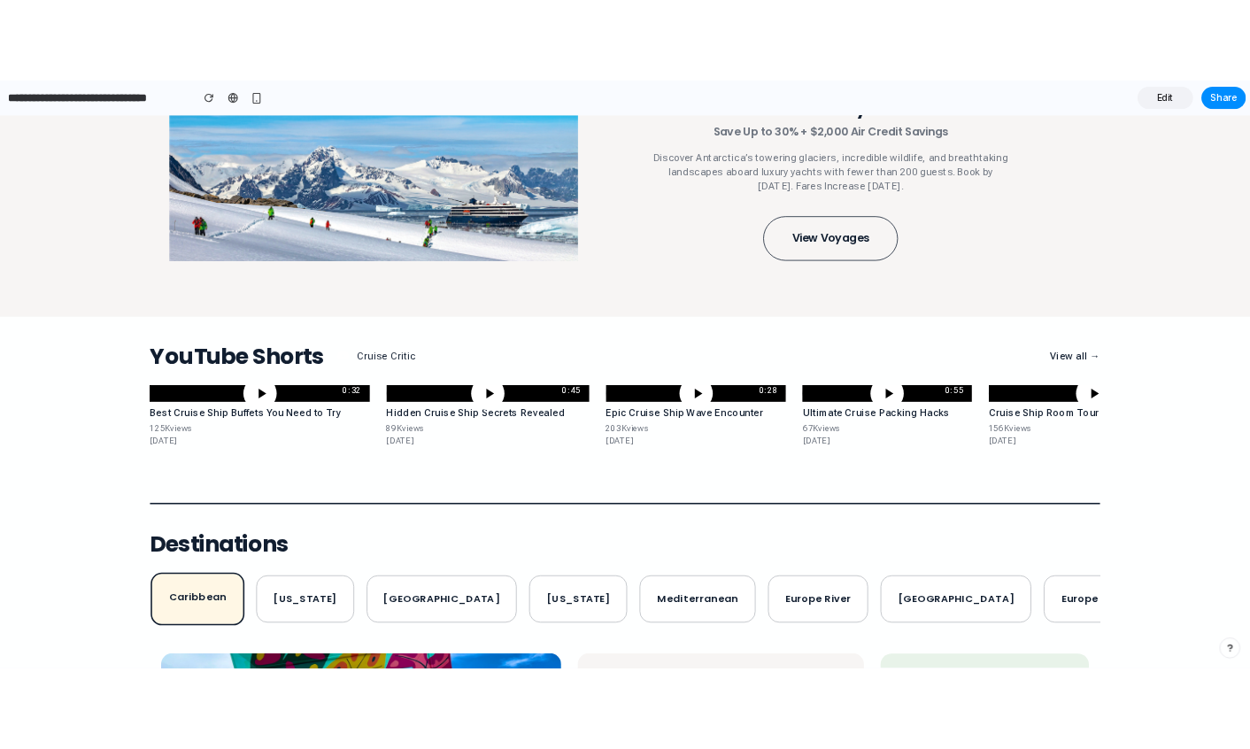
scroll to position [1559, 0]
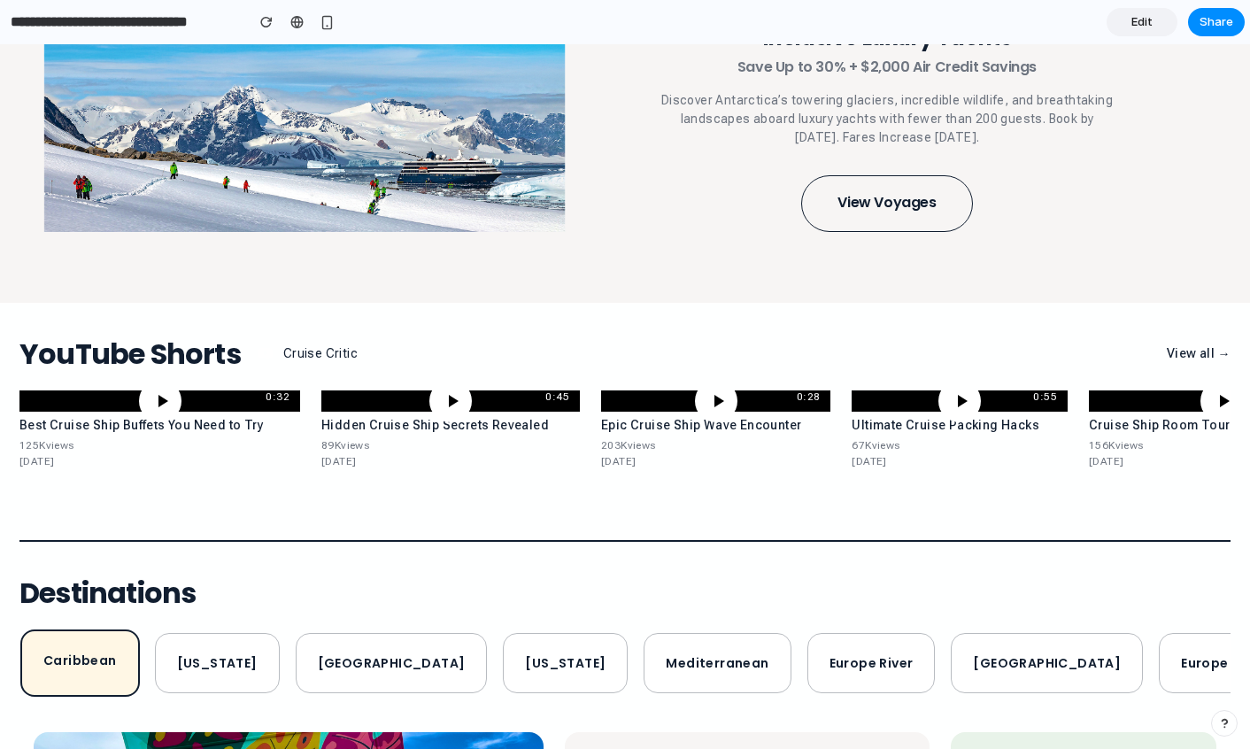
click at [1128, 31] on link "Edit" at bounding box center [1141, 22] width 71 height 28
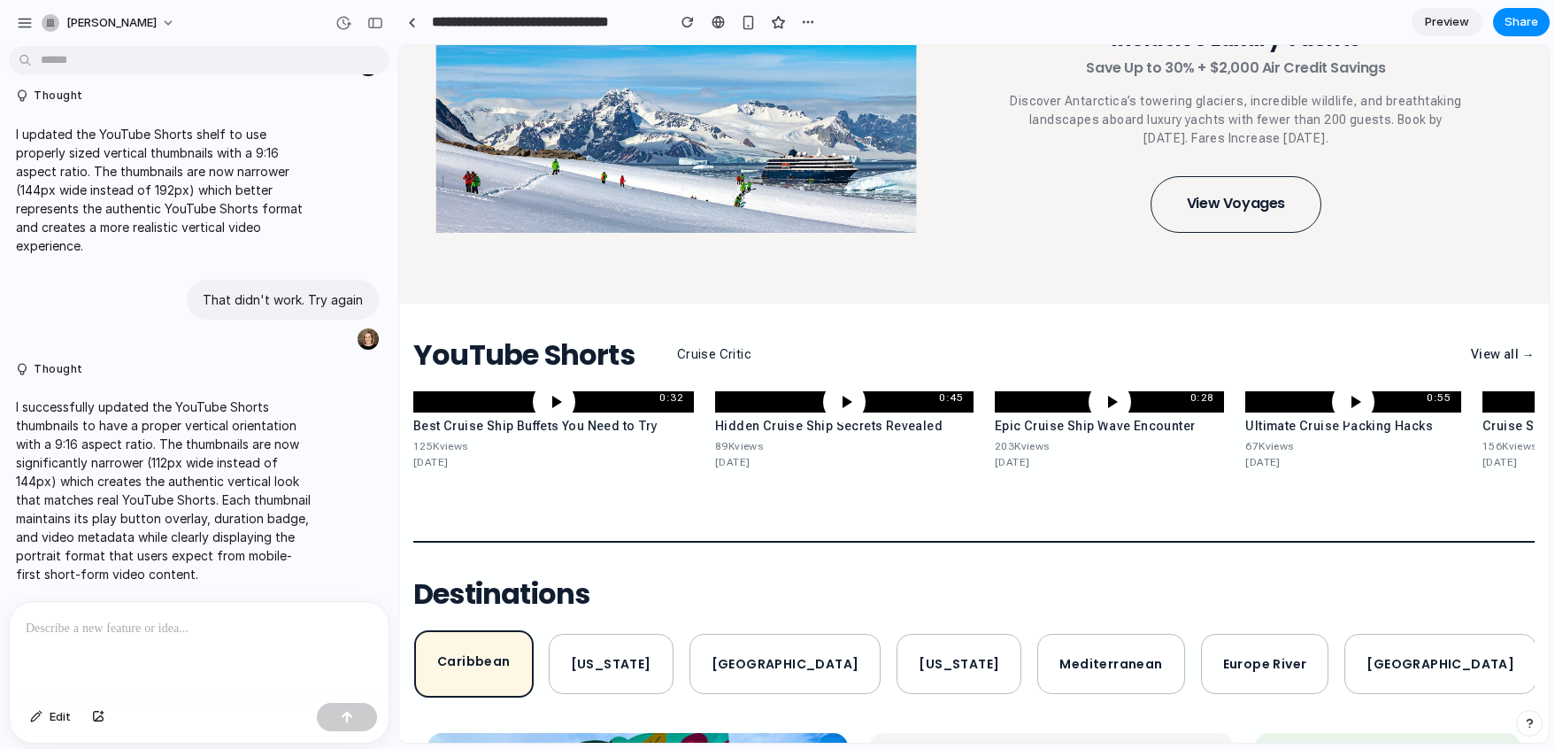
scroll to position [1559, 0]
